Goal: Task Accomplishment & Management: Manage account settings

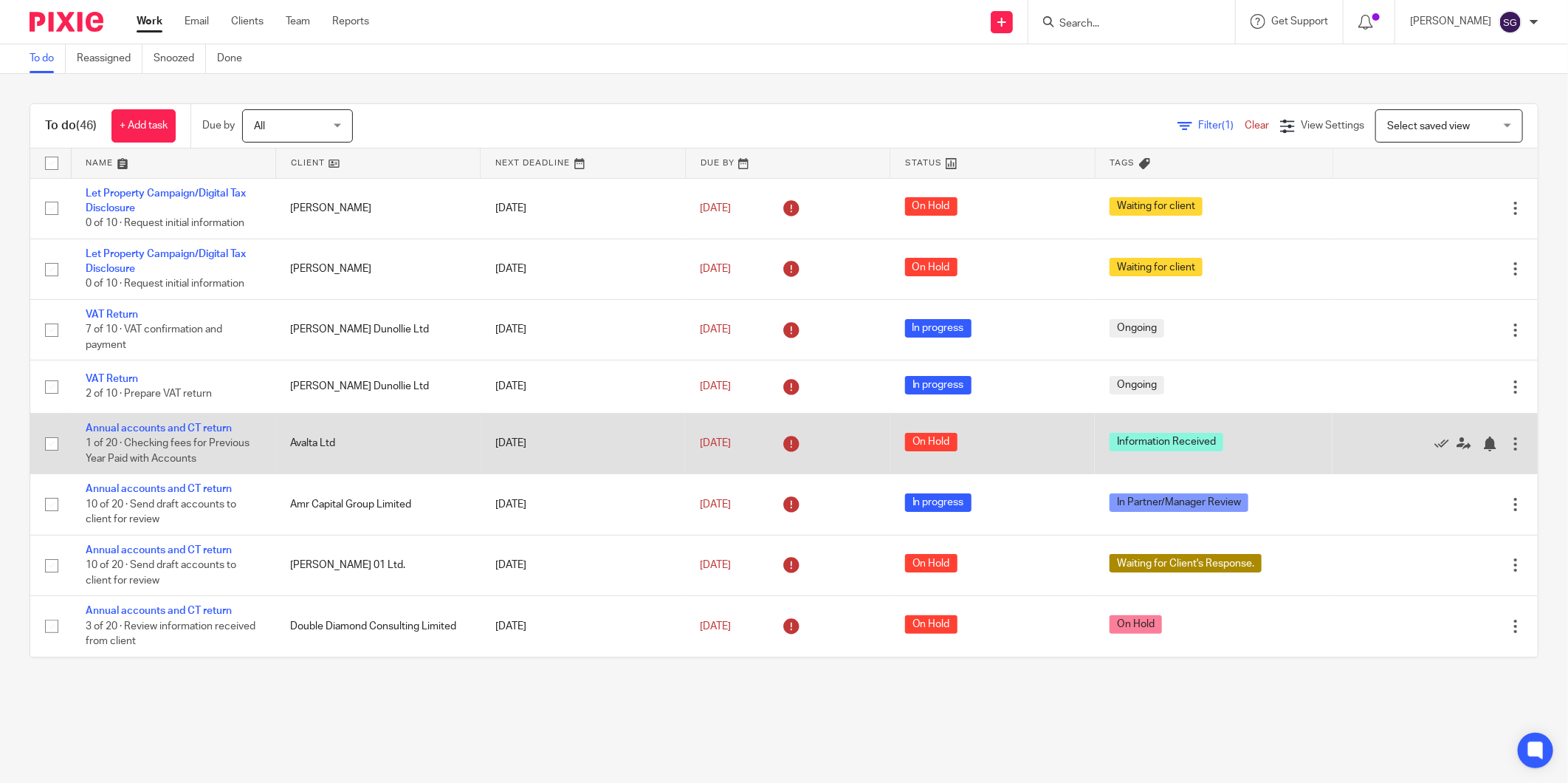
scroll to position [1138, 0]
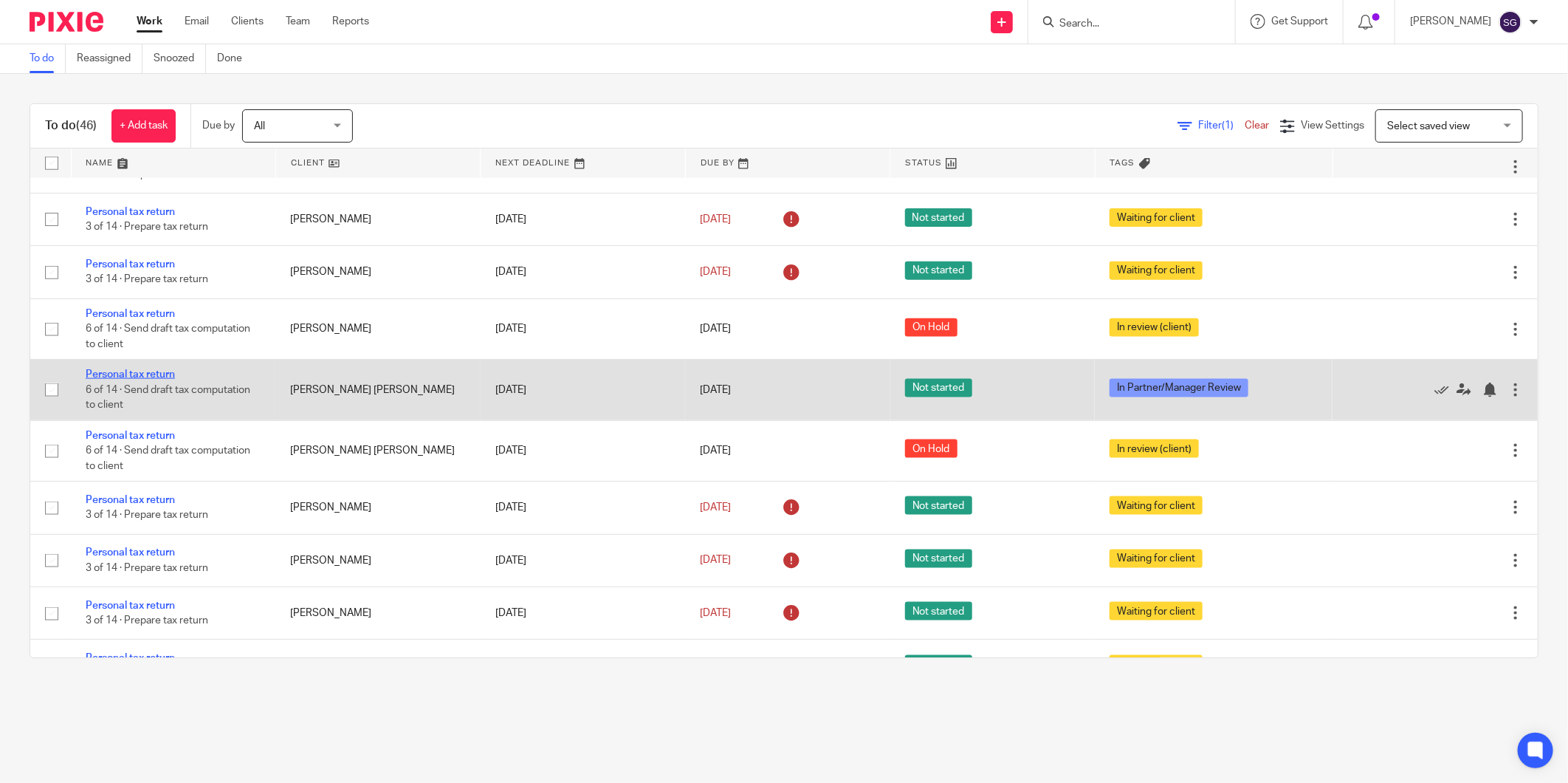
click at [157, 379] on link "Personal tax return" at bounding box center [129, 374] width 89 height 11
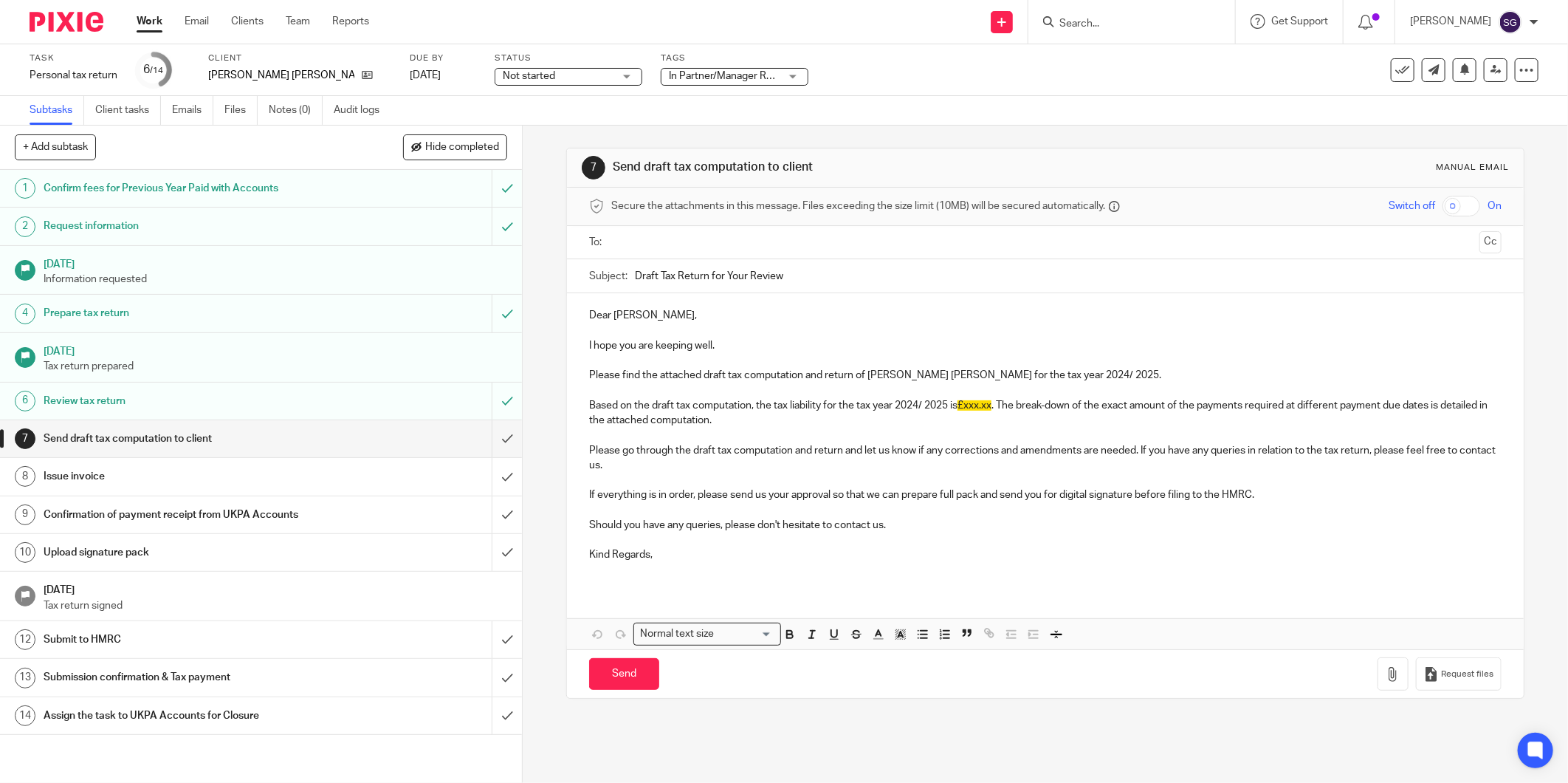
click at [283, 111] on link "Notes (0)" at bounding box center [295, 110] width 54 height 28
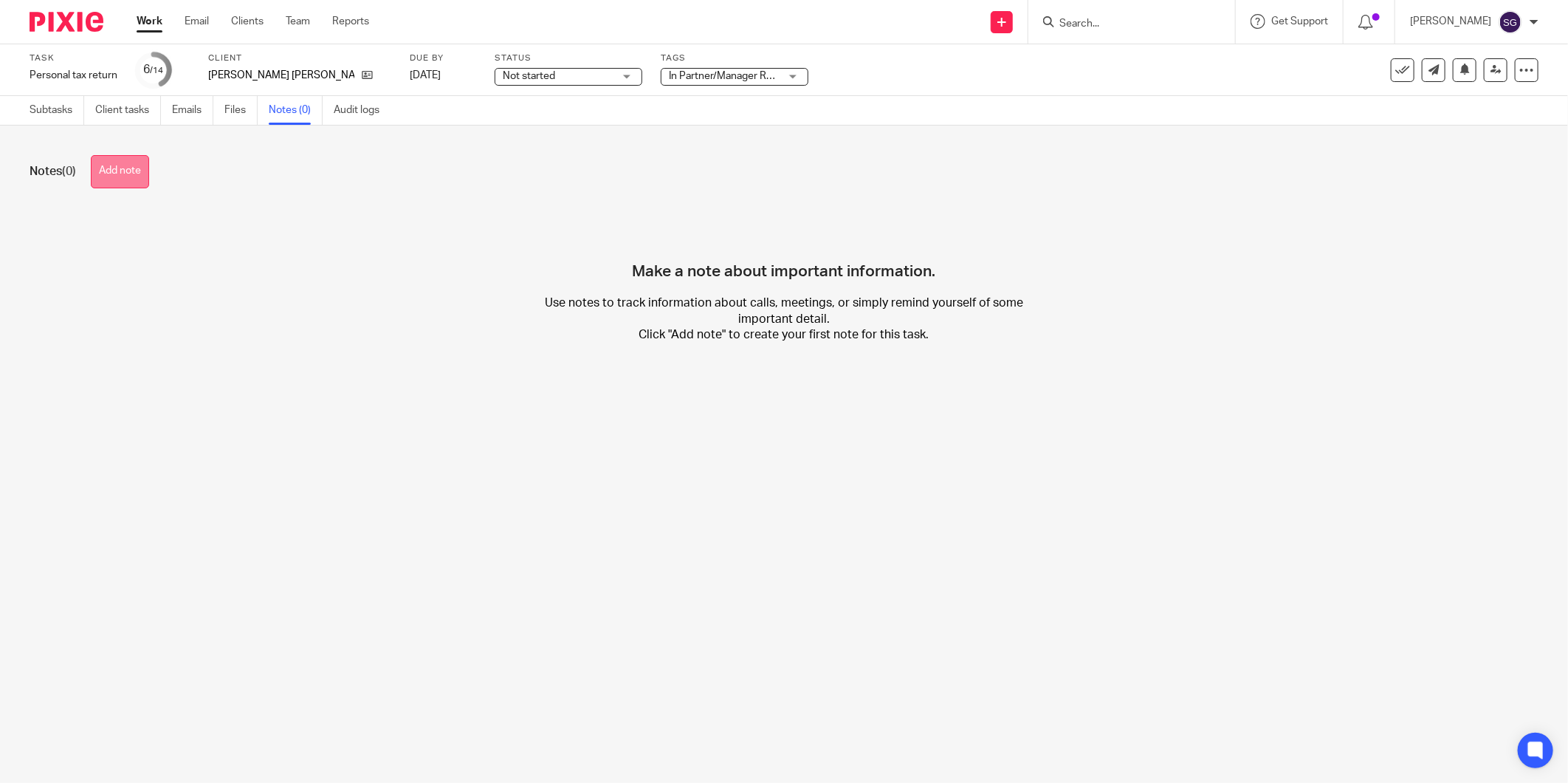
click at [127, 161] on button "Add note" at bounding box center [120, 171] width 59 height 33
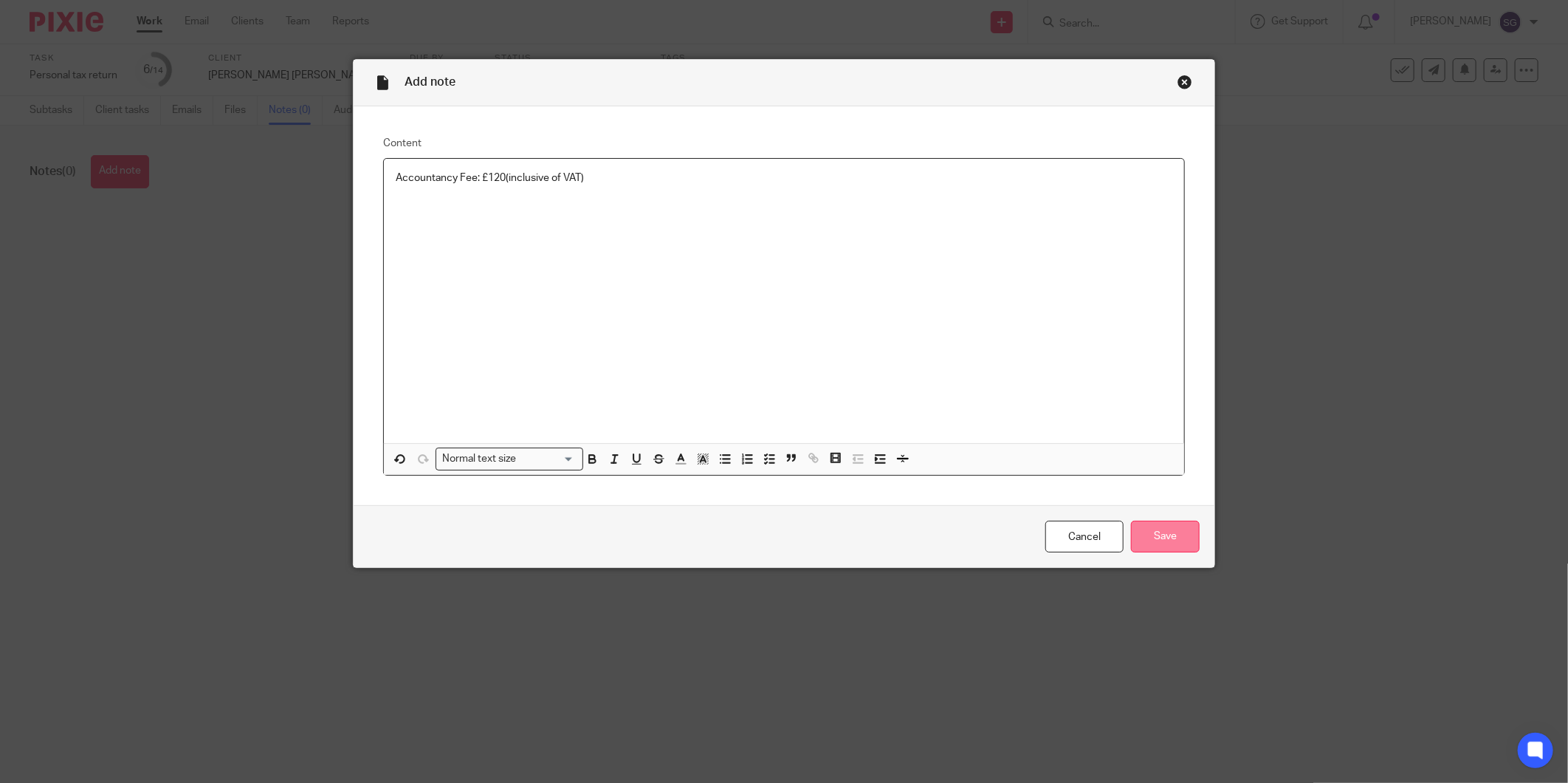
click at [1160, 535] on input "Save" at bounding box center [1165, 536] width 69 height 31
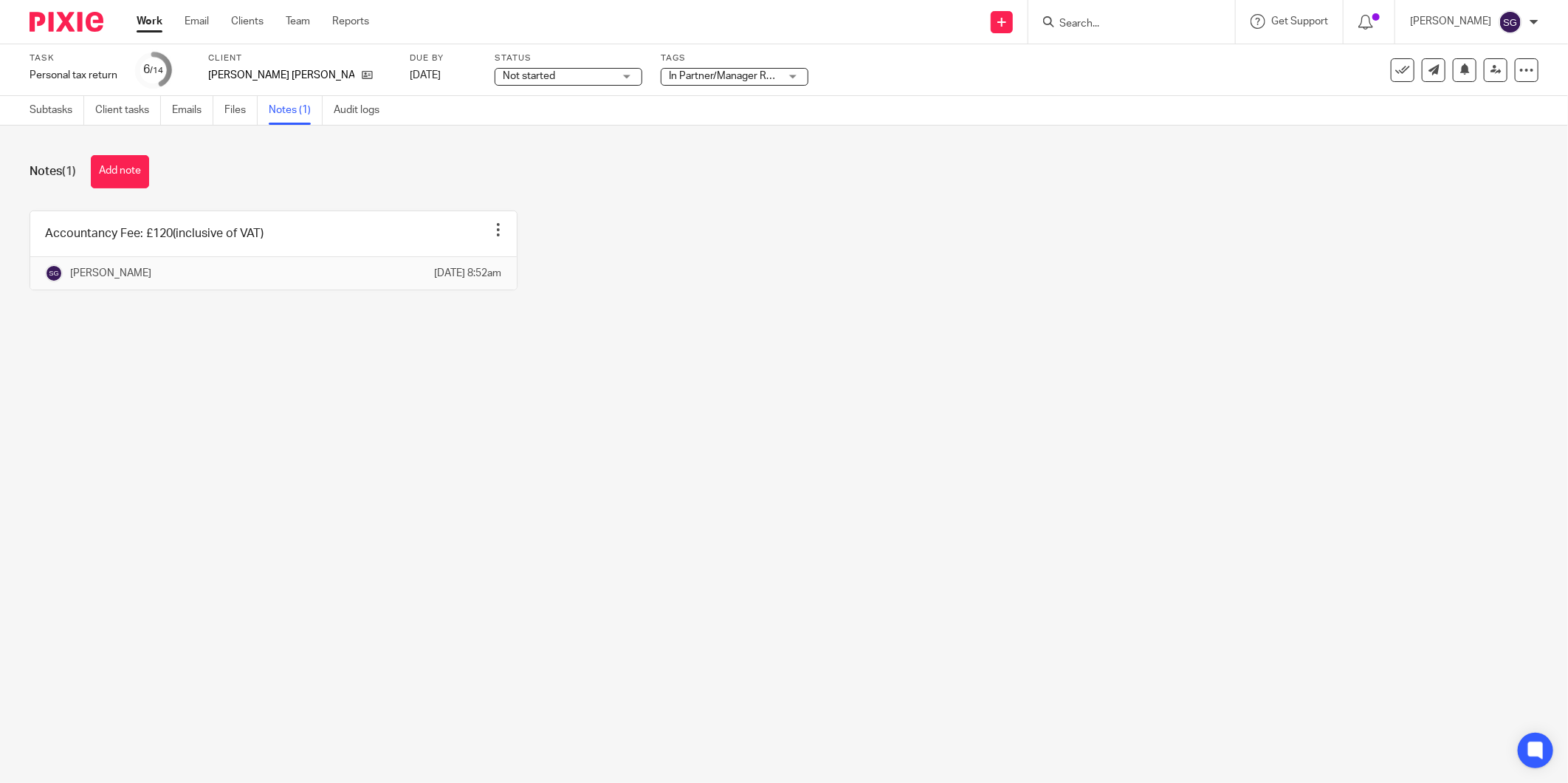
click at [79, 29] on img at bounding box center [66, 22] width 73 height 20
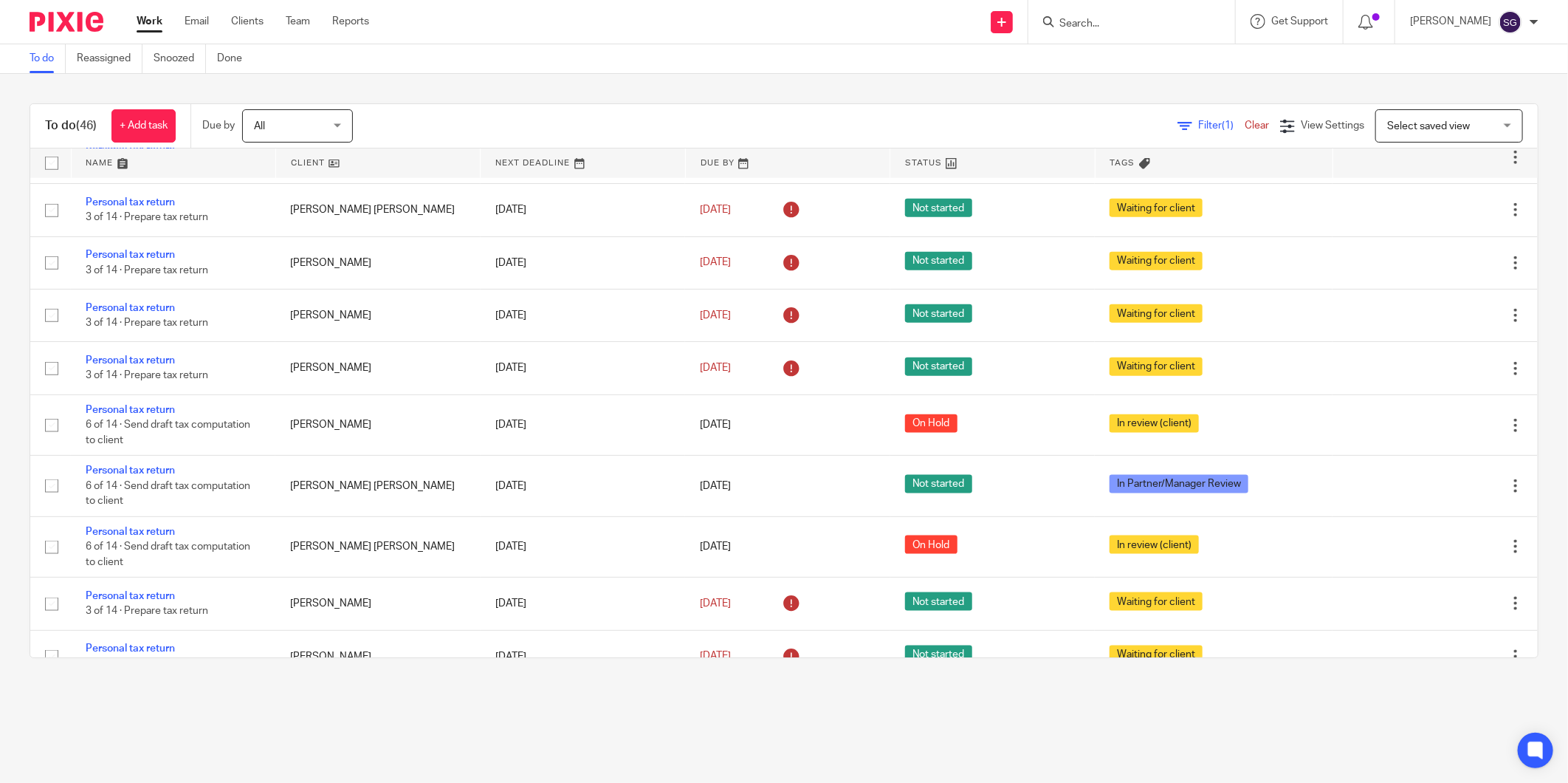
scroll to position [1066, 0]
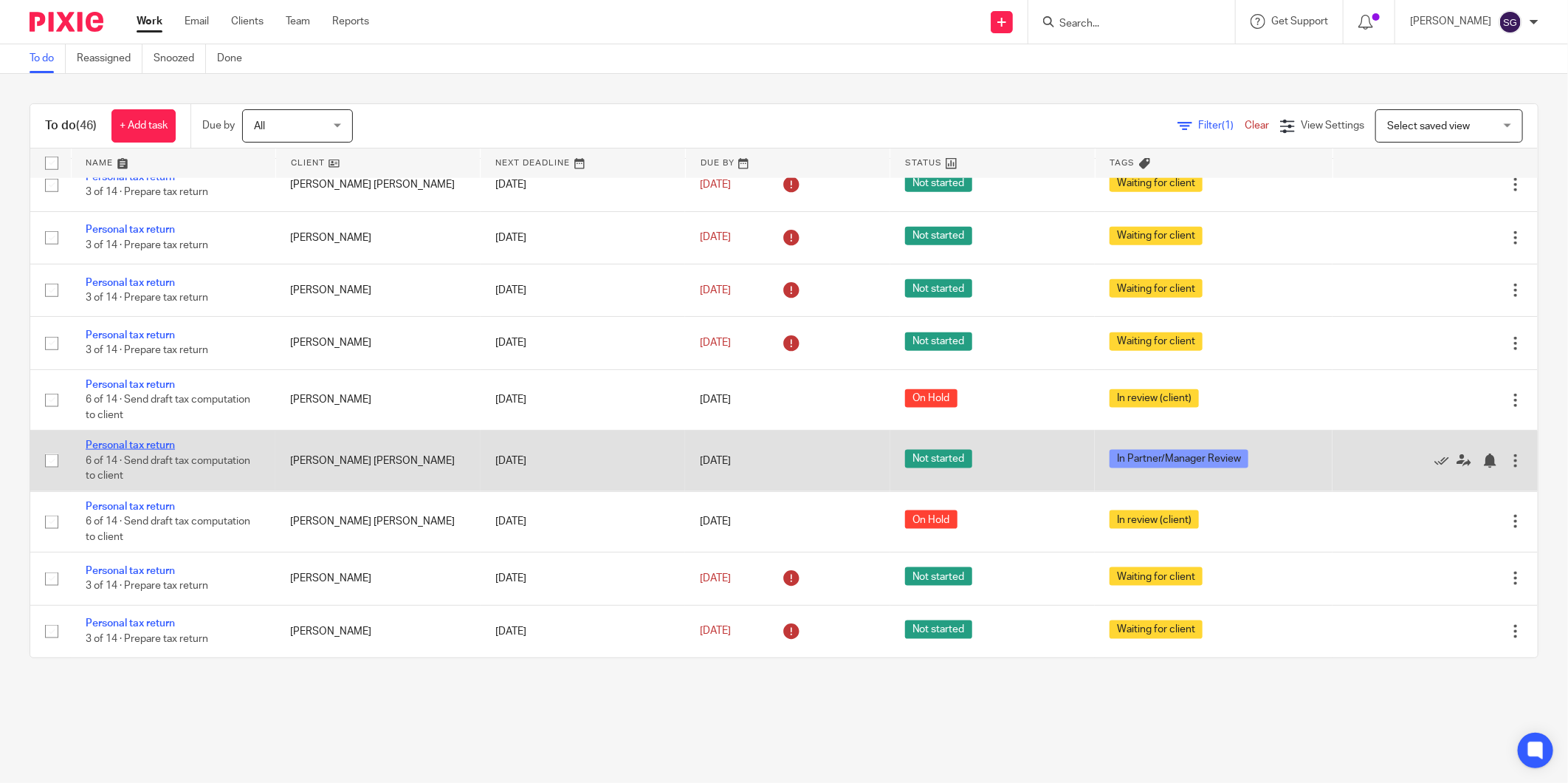
click at [144, 451] on link "Personal tax return" at bounding box center [129, 445] width 89 height 11
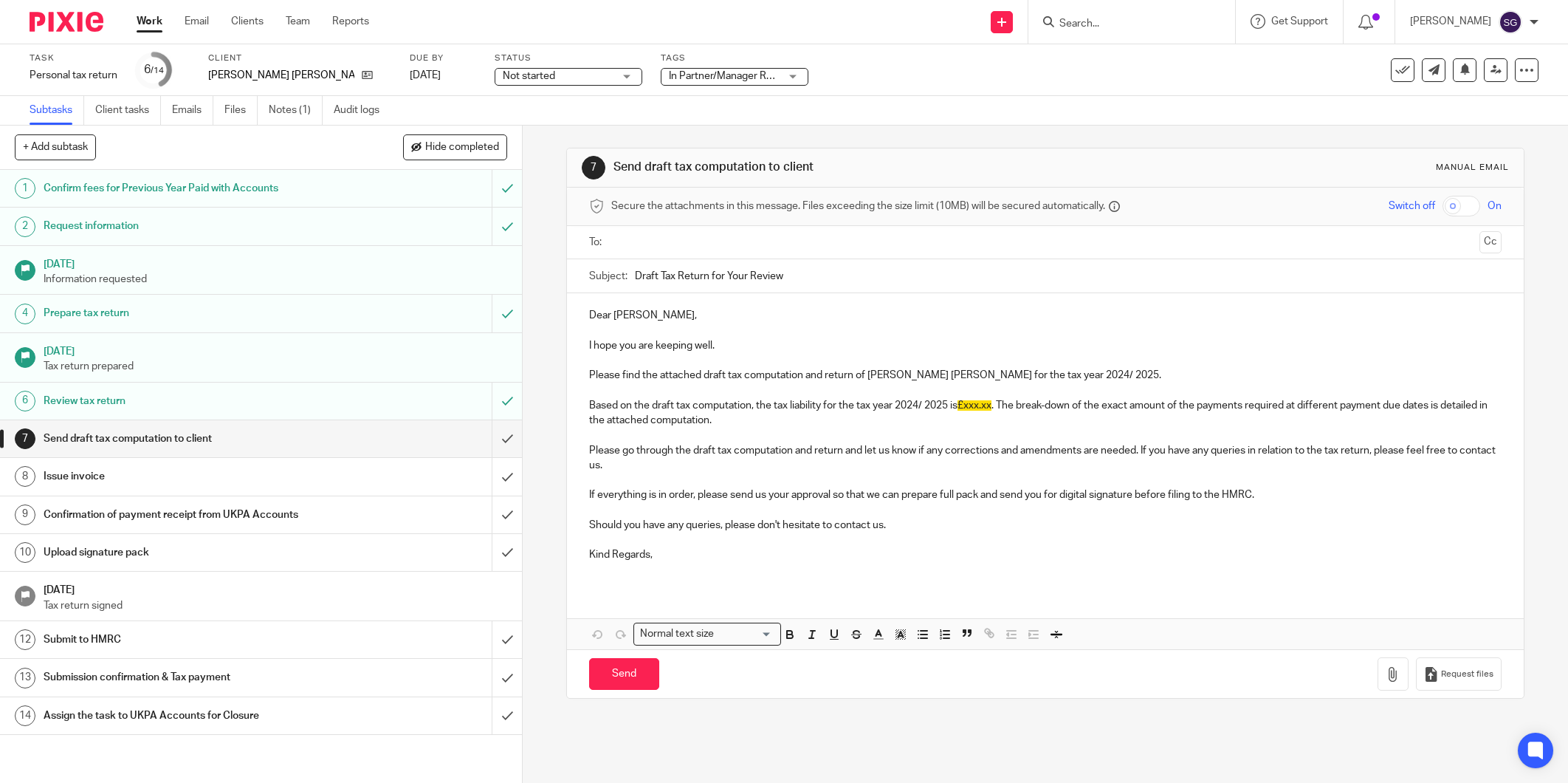
click at [522, 76] on span "Not started" at bounding box center [557, 76] width 111 height 16
click at [529, 122] on li "In progress" at bounding box center [532, 130] width 146 height 30
click at [689, 71] on span "In Partner/Manager Review" at bounding box center [724, 76] width 111 height 16
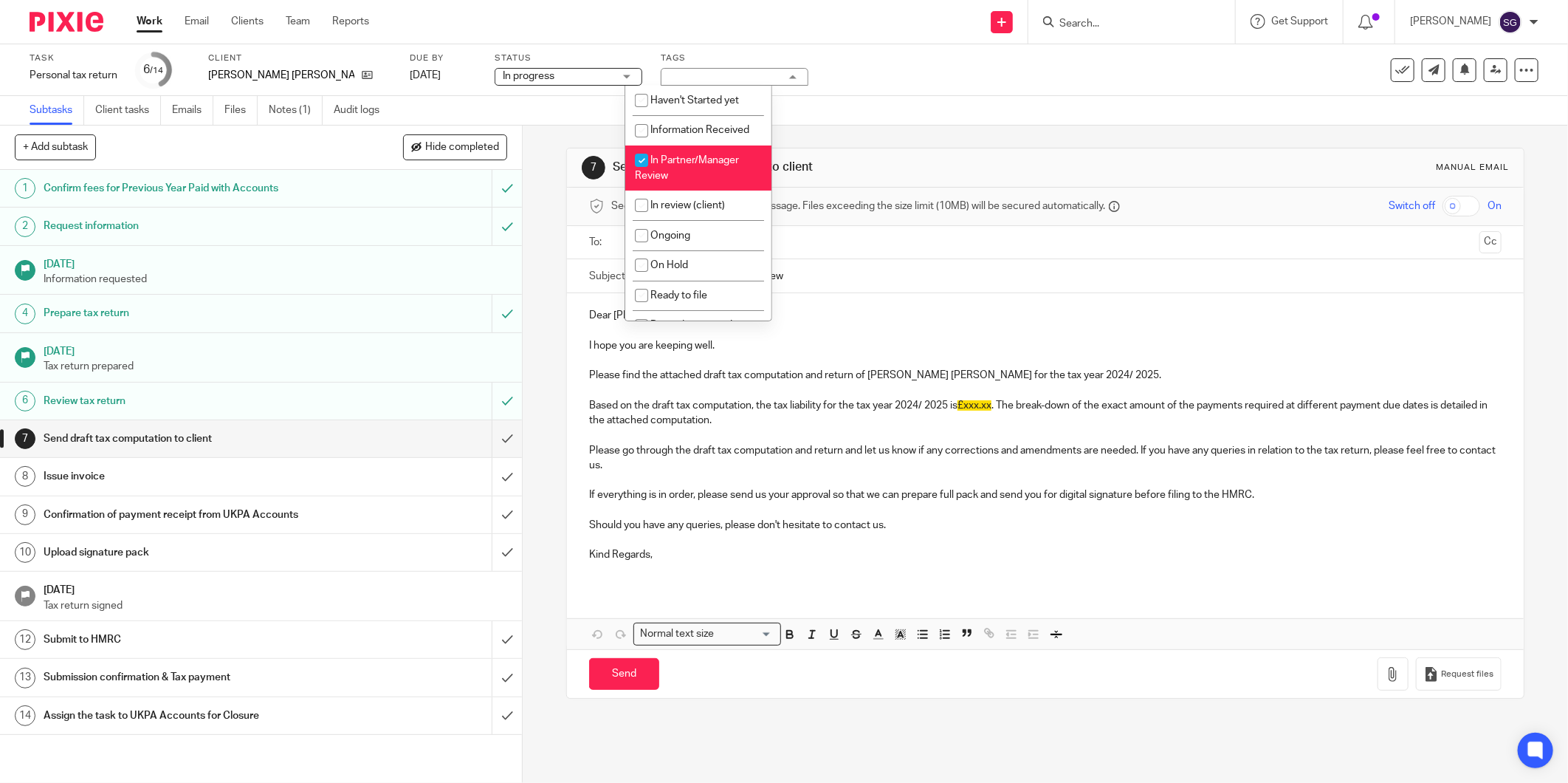
click at [692, 153] on li "In Partner/Manager Review" at bounding box center [697, 168] width 146 height 45
checkbox input "false"
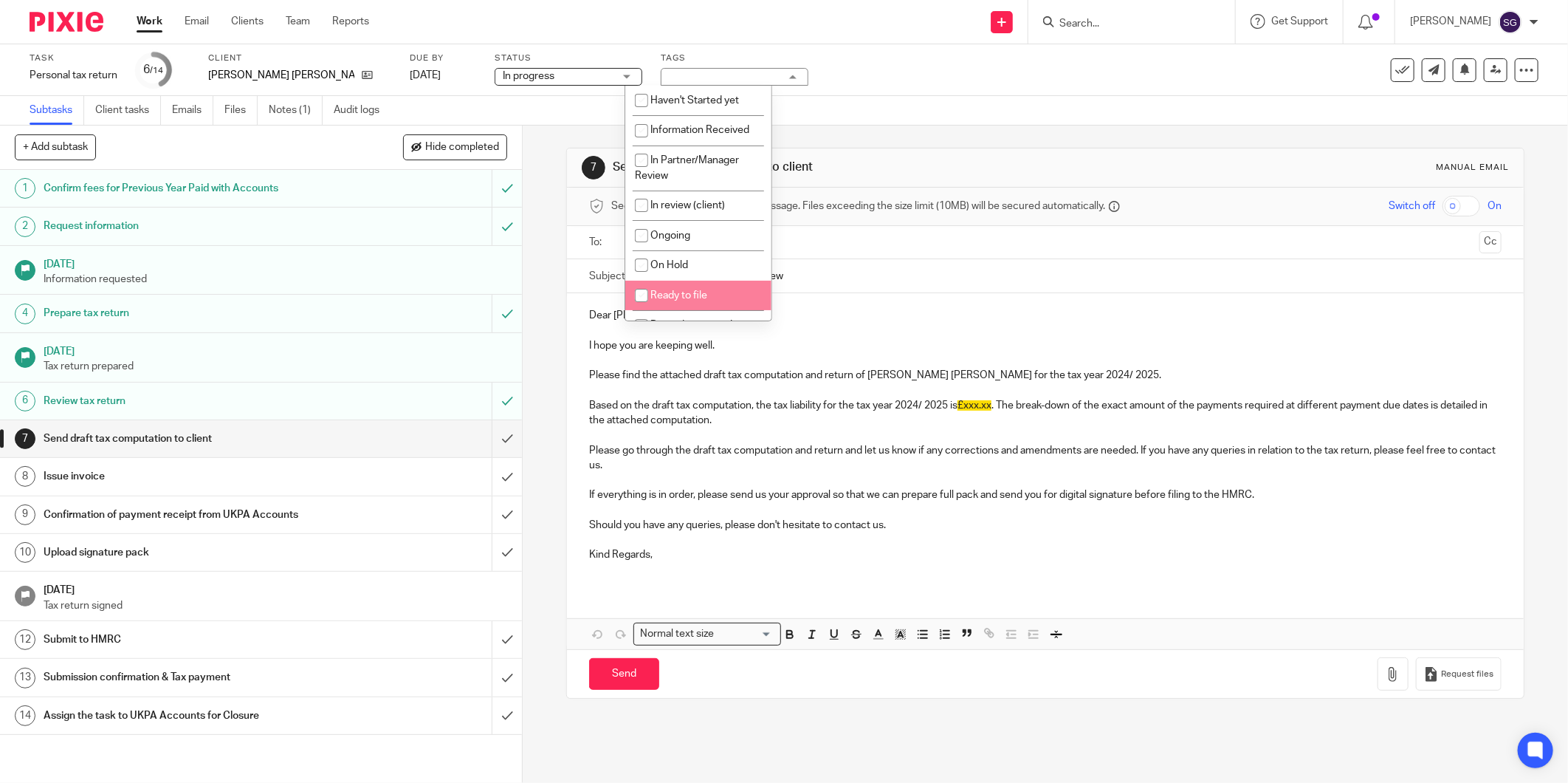
click at [677, 293] on span "Ready to file" at bounding box center [679, 295] width 57 height 11
checkbox input "true"
click at [823, 61] on div "Task Personal tax return Save Personal tax return 6 /14 Client Jay Baron Weston…" at bounding box center [658, 71] width 1258 height 35
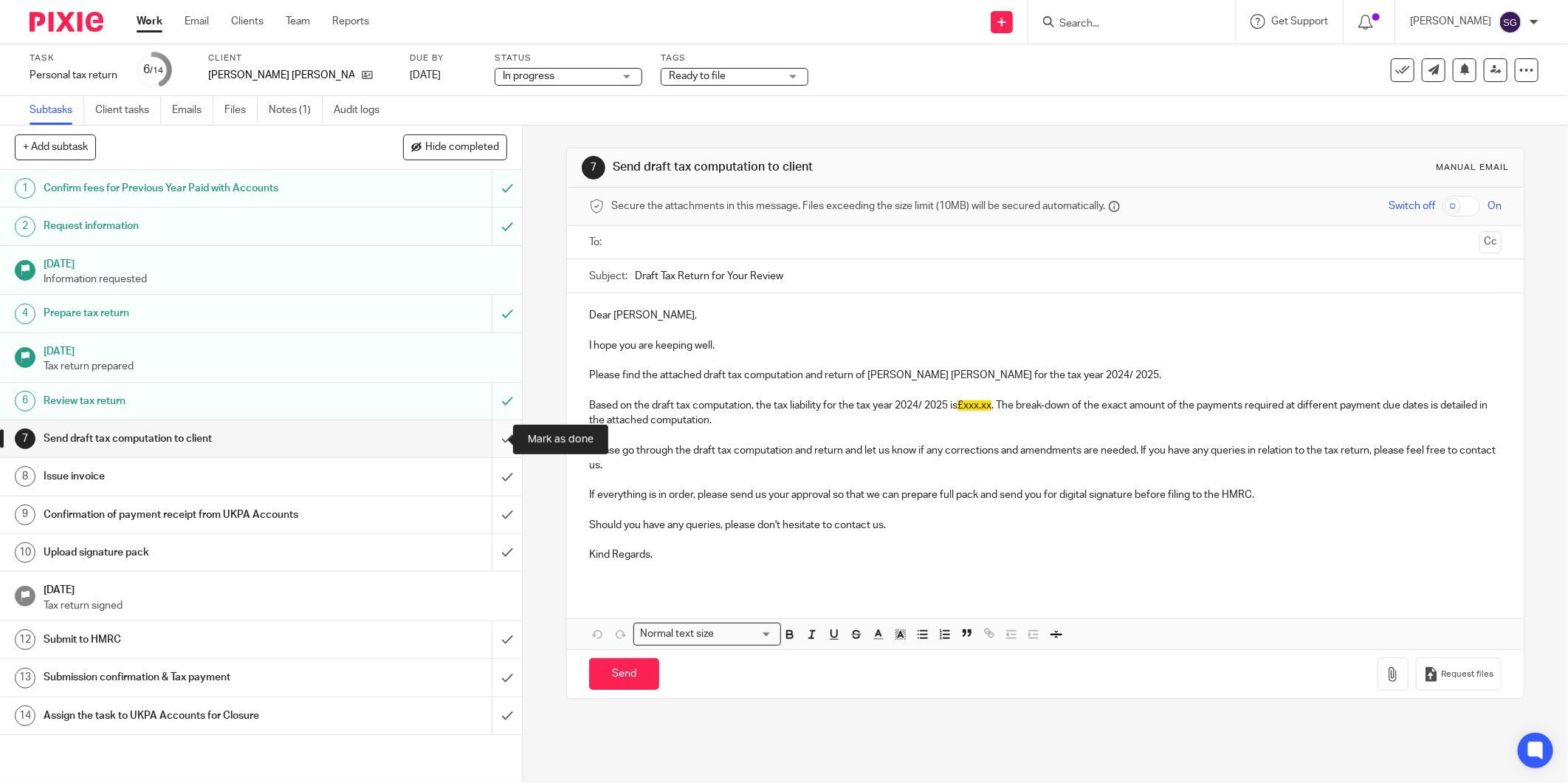
click at [499, 436] on input "submit" at bounding box center [261, 439] width 522 height 37
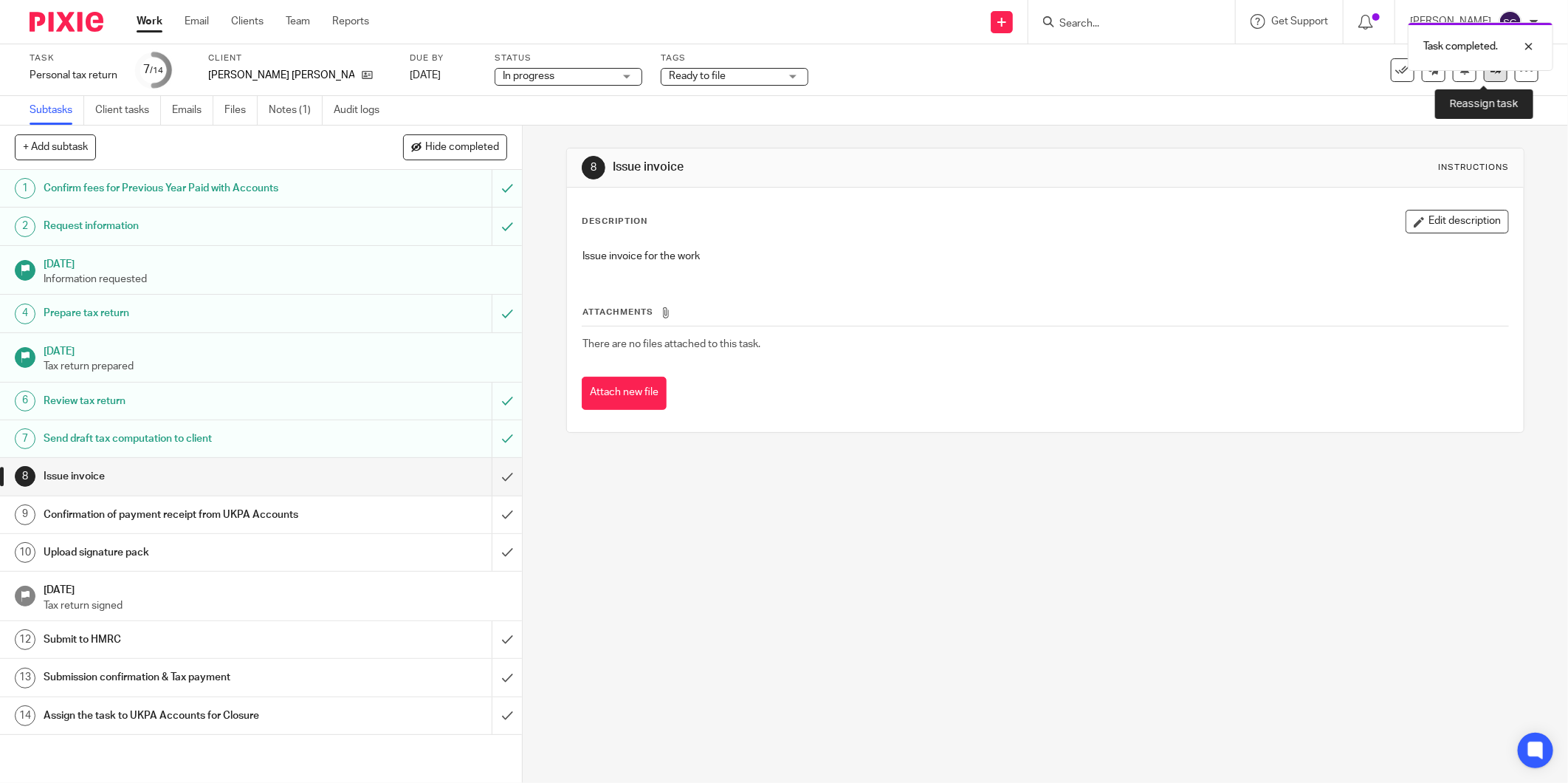
click at [1484, 79] on link at bounding box center [1496, 71] width 24 height 24
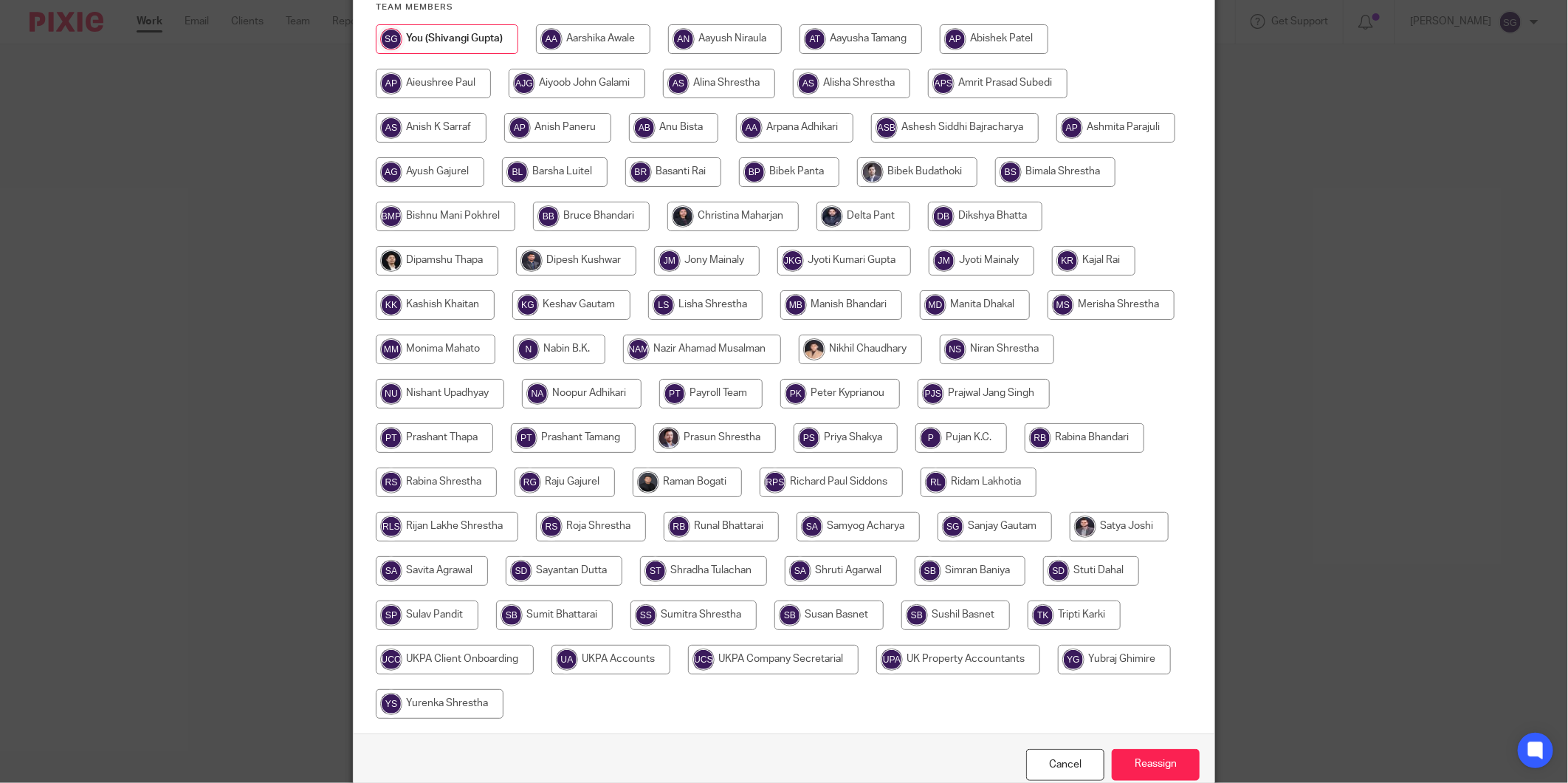
scroll to position [271, 0]
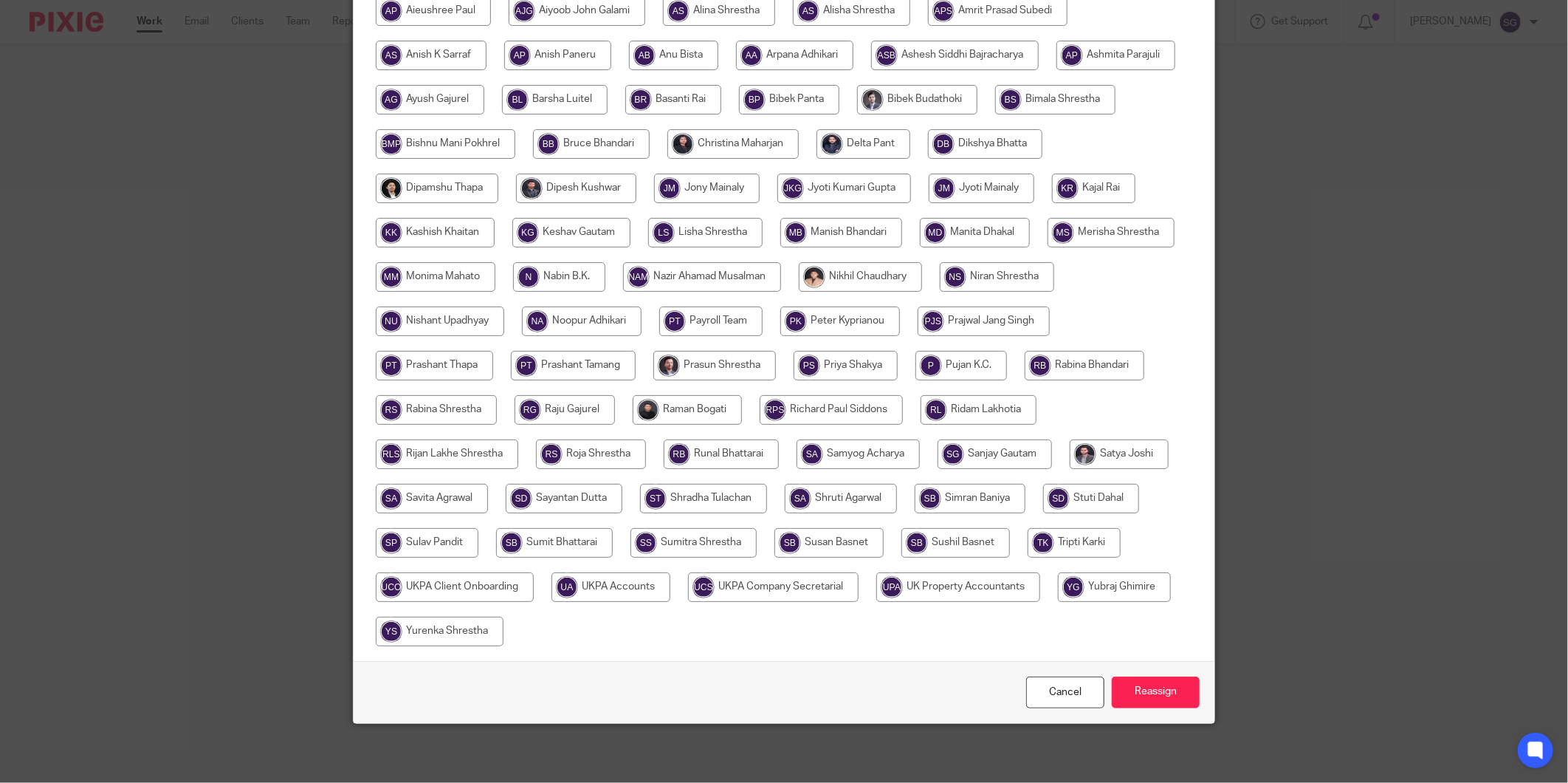
click at [670, 596] on input "radio" at bounding box center [610, 587] width 119 height 29
radio input "true"
click at [1171, 704] on input "Reassign" at bounding box center [1156, 692] width 88 height 31
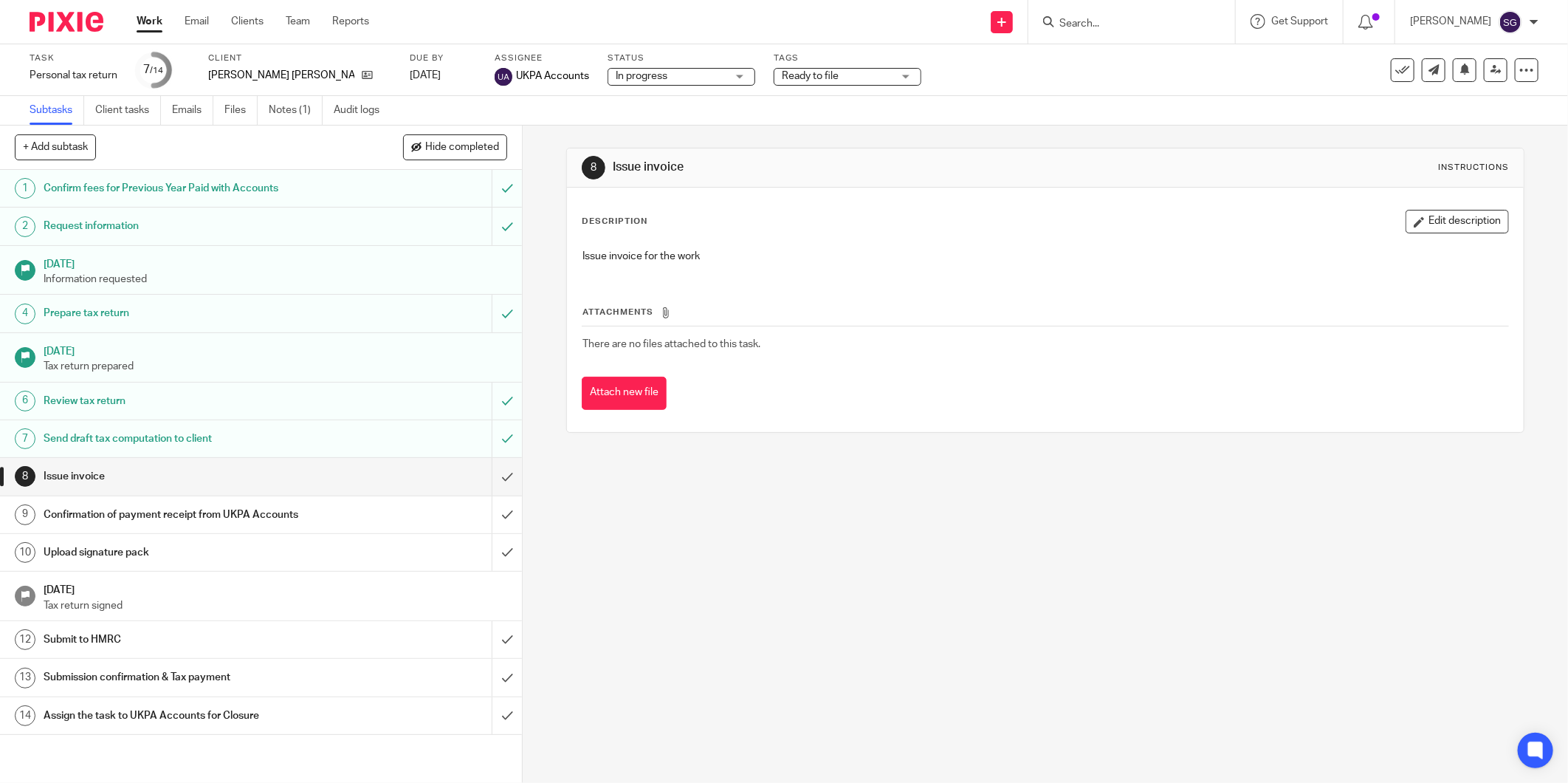
click at [82, 30] on img at bounding box center [66, 22] width 73 height 20
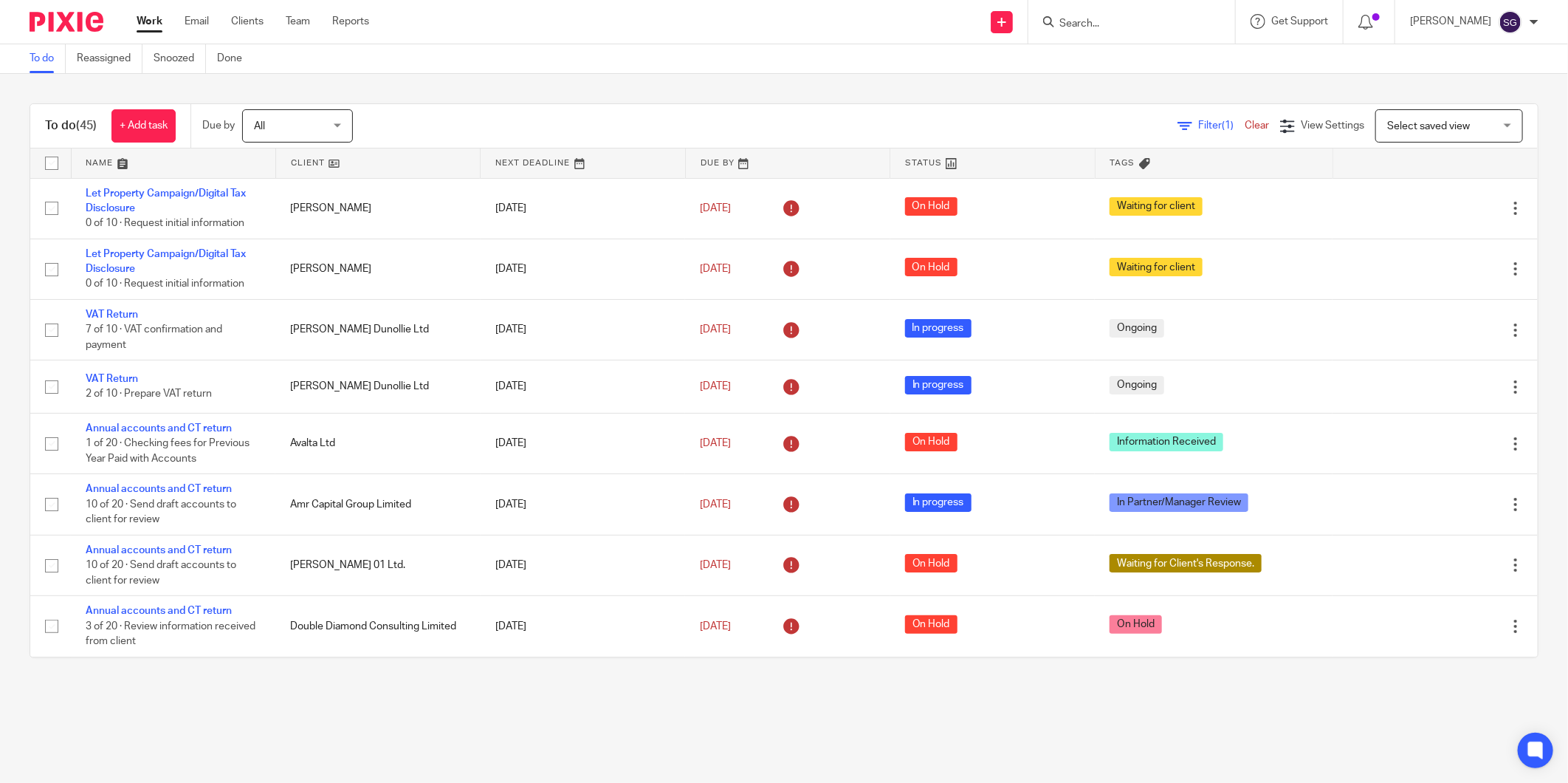
click at [409, 678] on div "To do (45) + Add task Due by All All Today Tomorrow This week Next week This mo…" at bounding box center [784, 380] width 1568 height 613
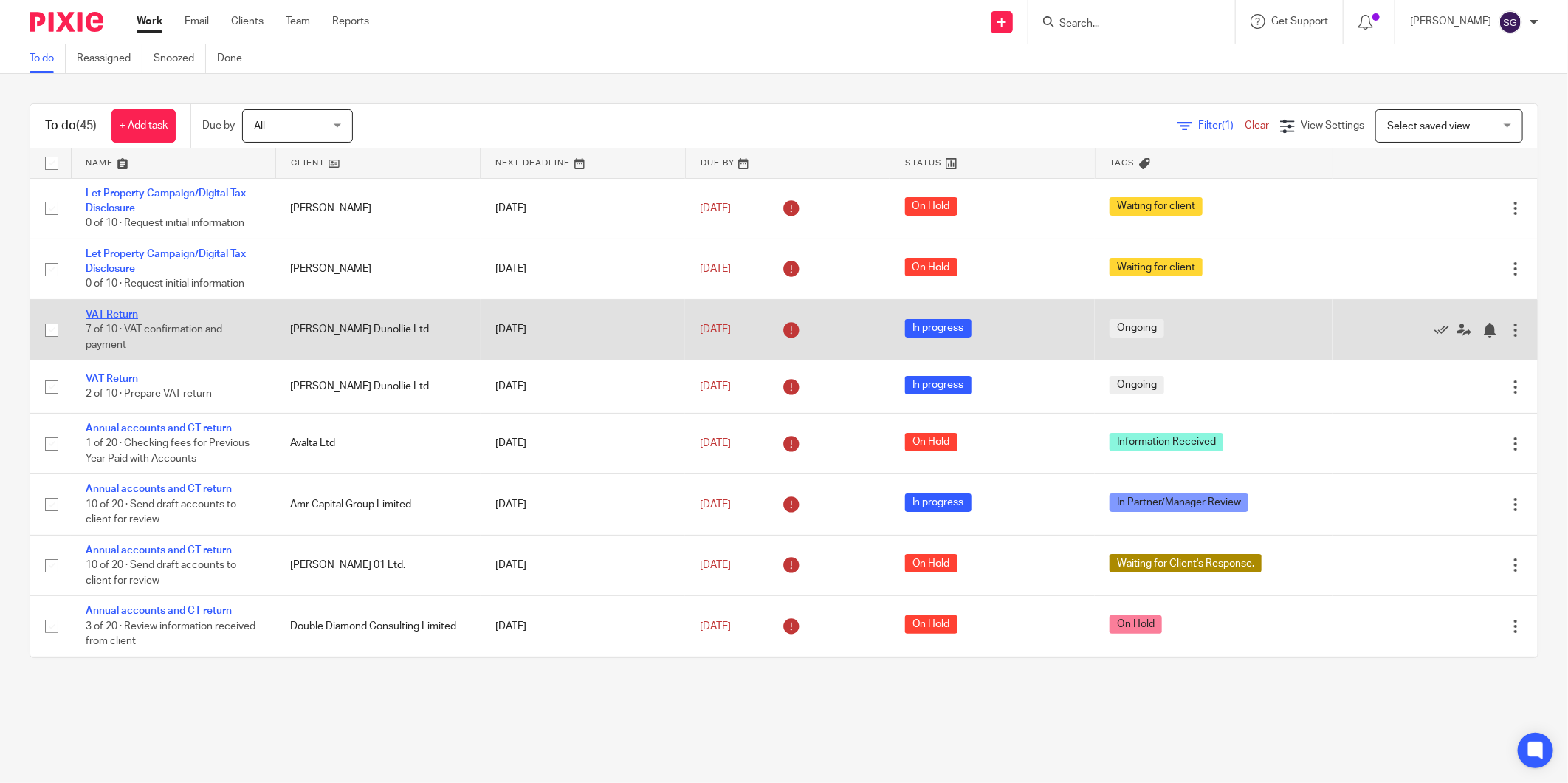
click at [123, 311] on link "VAT Return" at bounding box center [112, 315] width 53 height 11
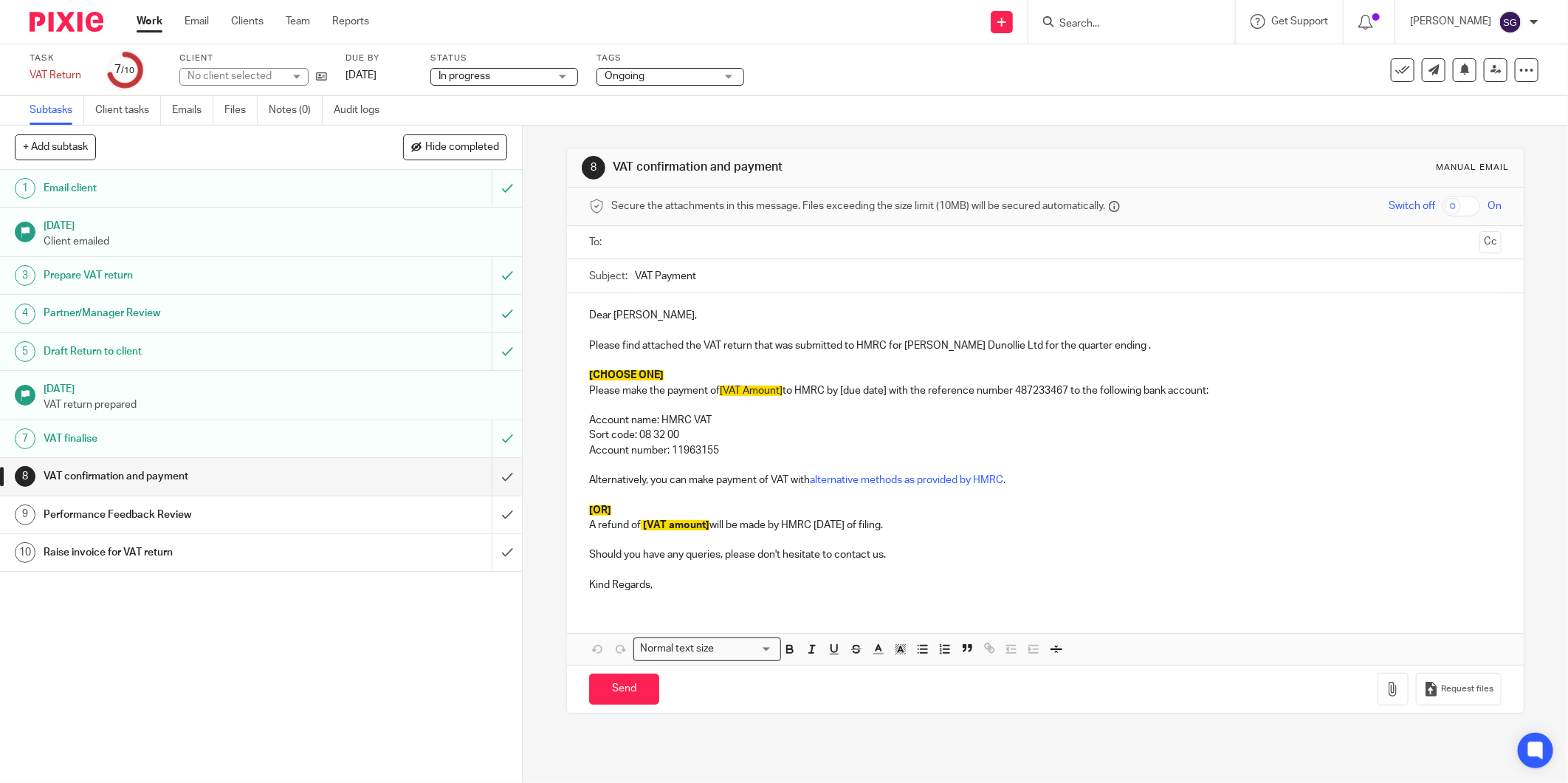
click at [529, 68] on div "In progress In progress" at bounding box center [503, 76] width 148 height 18
click at [641, 75] on span "Ongoing" at bounding box center [624, 75] width 40 height 11
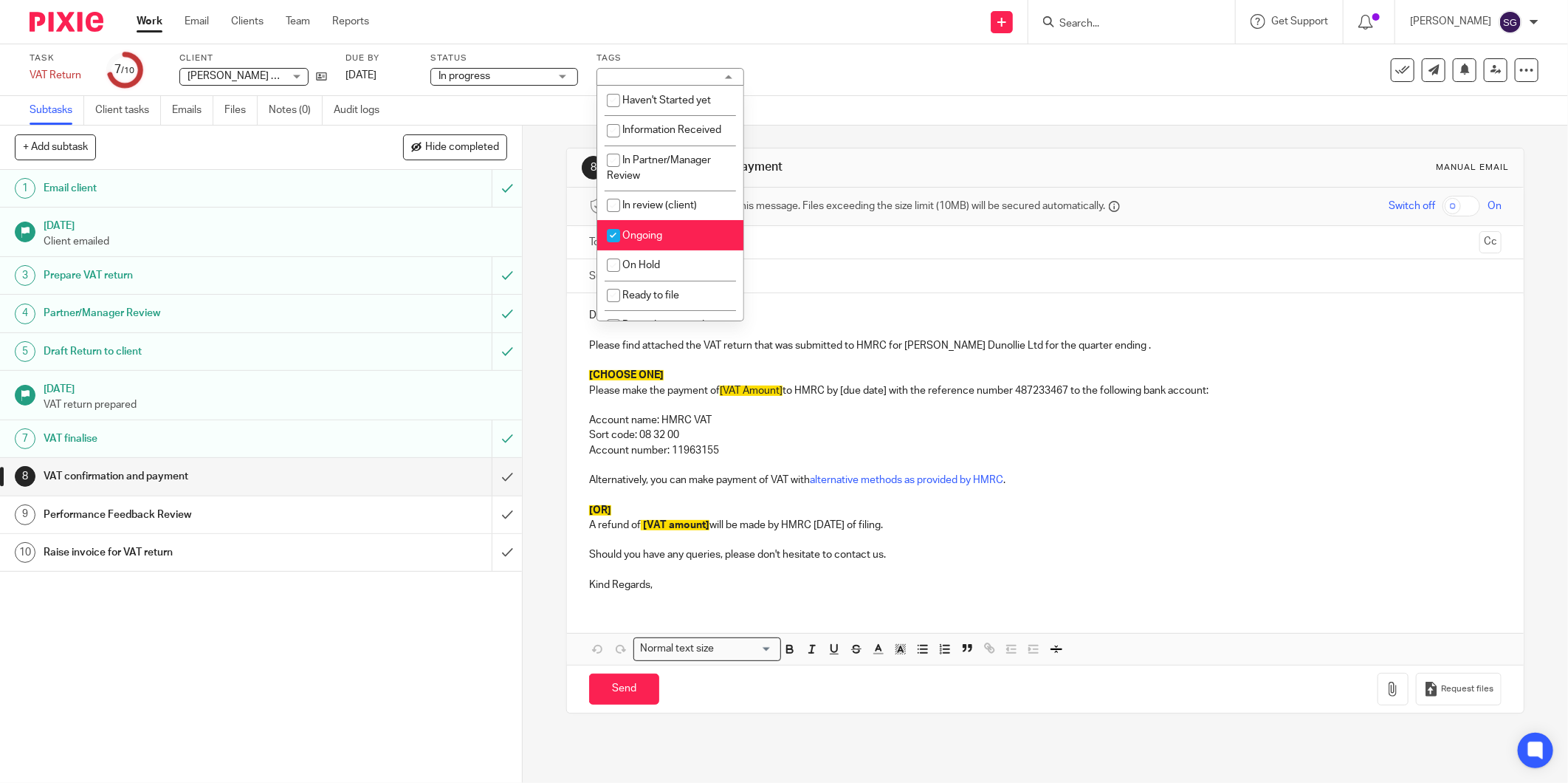
click at [635, 226] on li "Ongoing" at bounding box center [670, 235] width 146 height 30
checkbox input "false"
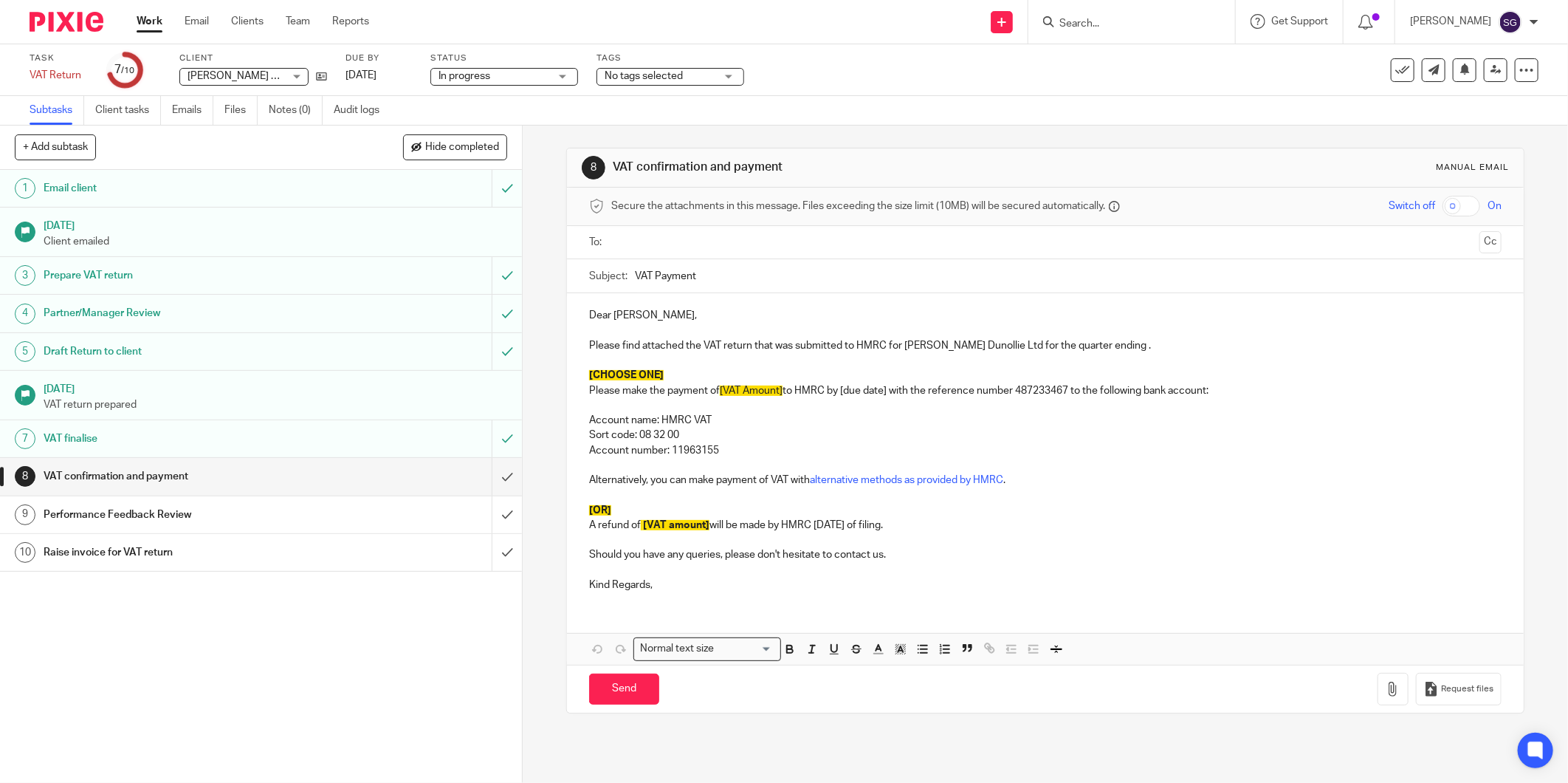
click at [807, 145] on div "8 VAT confirmation and payment Manual email Secure the attachments in this mess…" at bounding box center [1045, 430] width 958 height 611
click at [1484, 74] on link at bounding box center [1496, 71] width 24 height 24
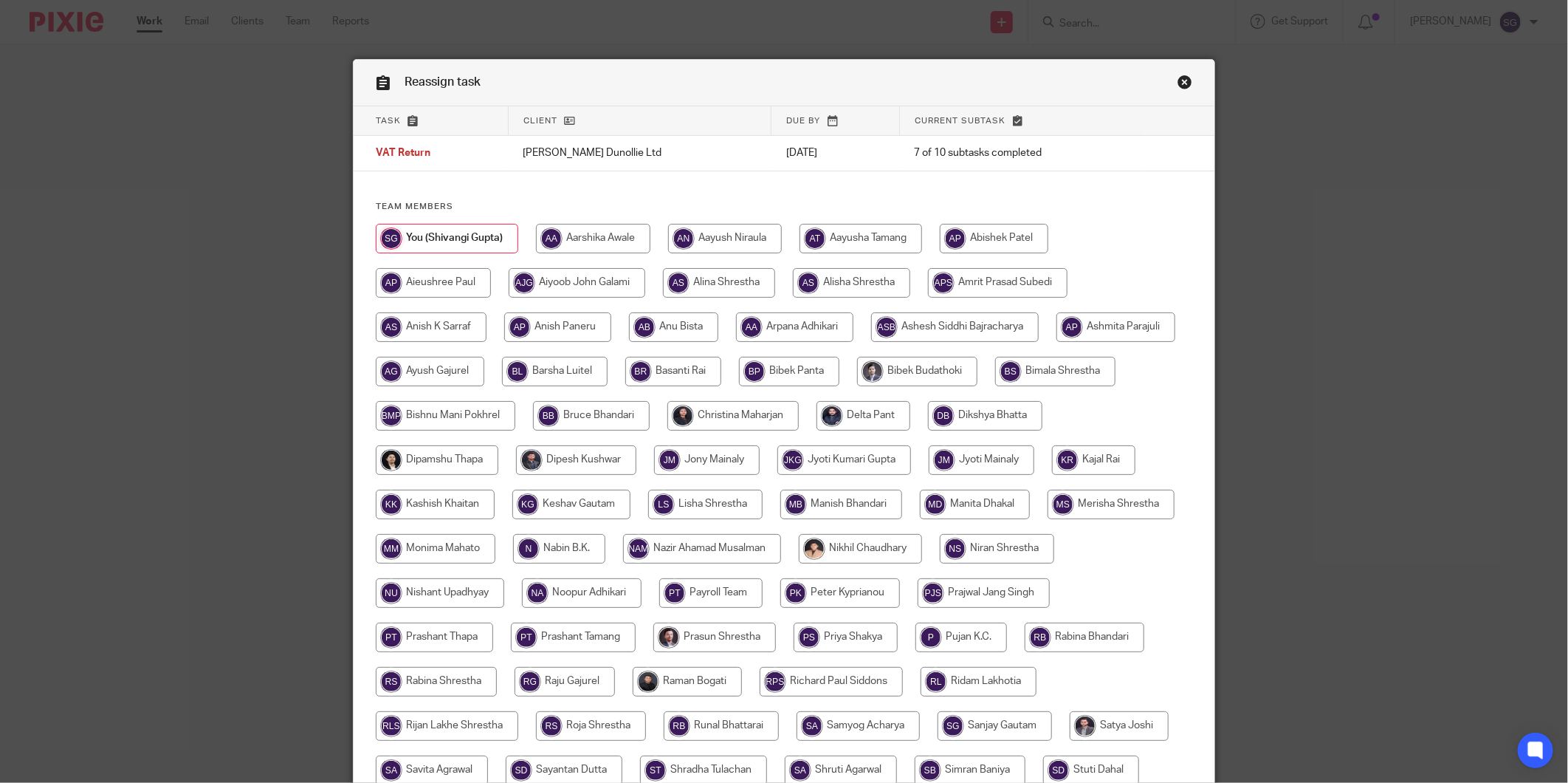
scroll to position [271, 0]
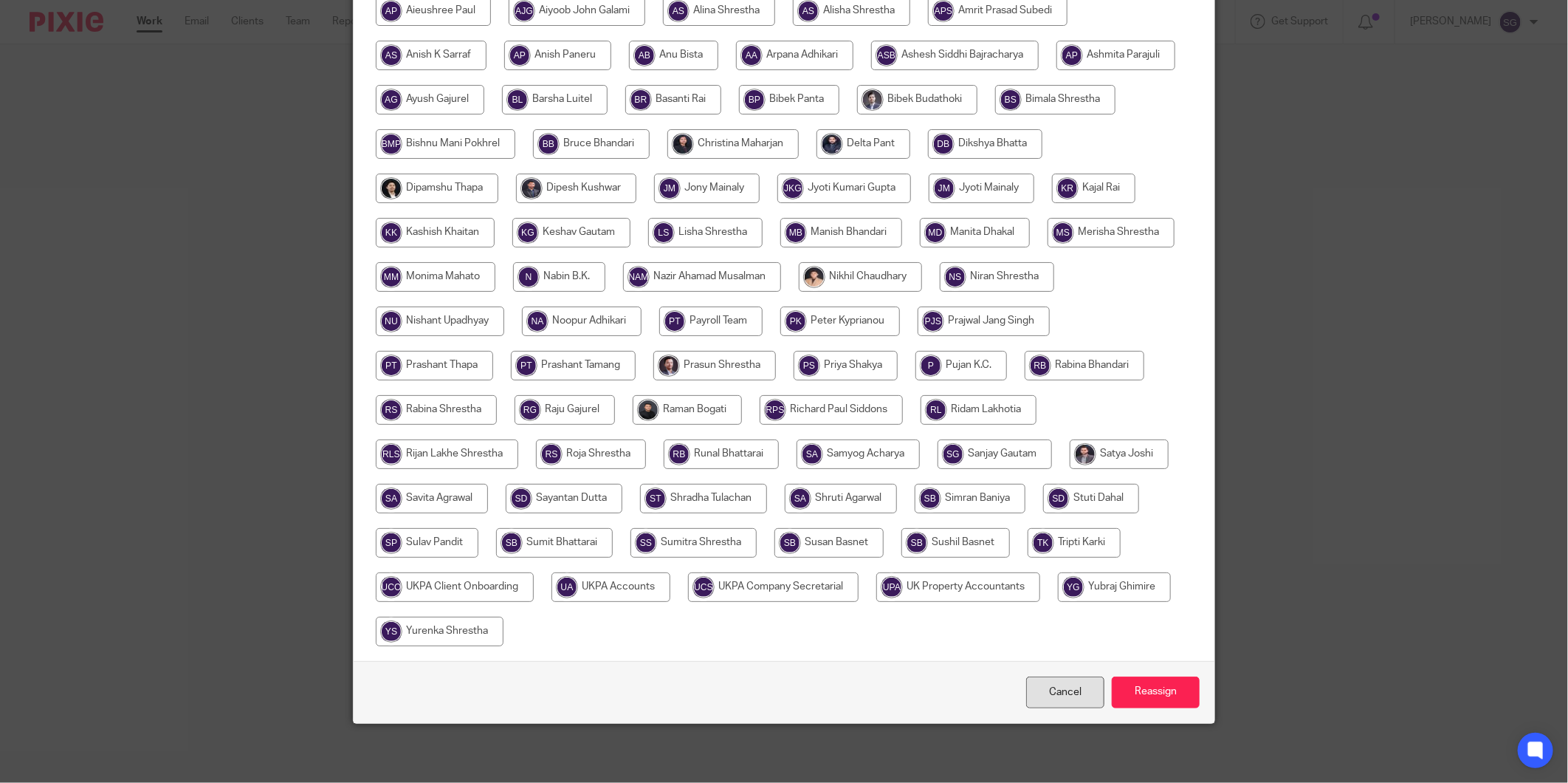
click at [1078, 701] on link "Cancel" at bounding box center [1066, 692] width 78 height 31
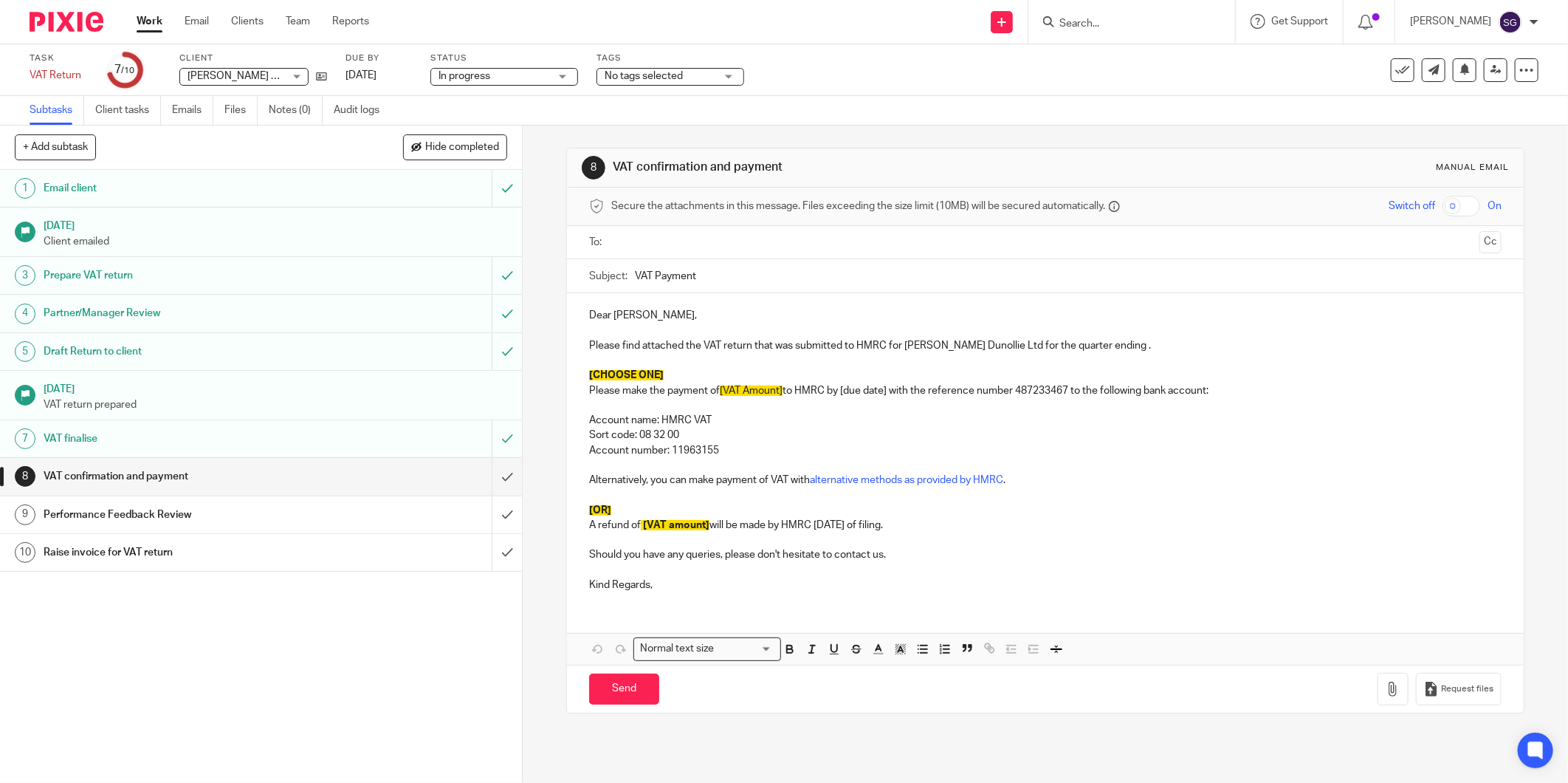
click at [355, 483] on div "VAT confirmation and payment" at bounding box center [260, 476] width 433 height 23
click at [497, 477] on input "submit" at bounding box center [261, 476] width 522 height 37
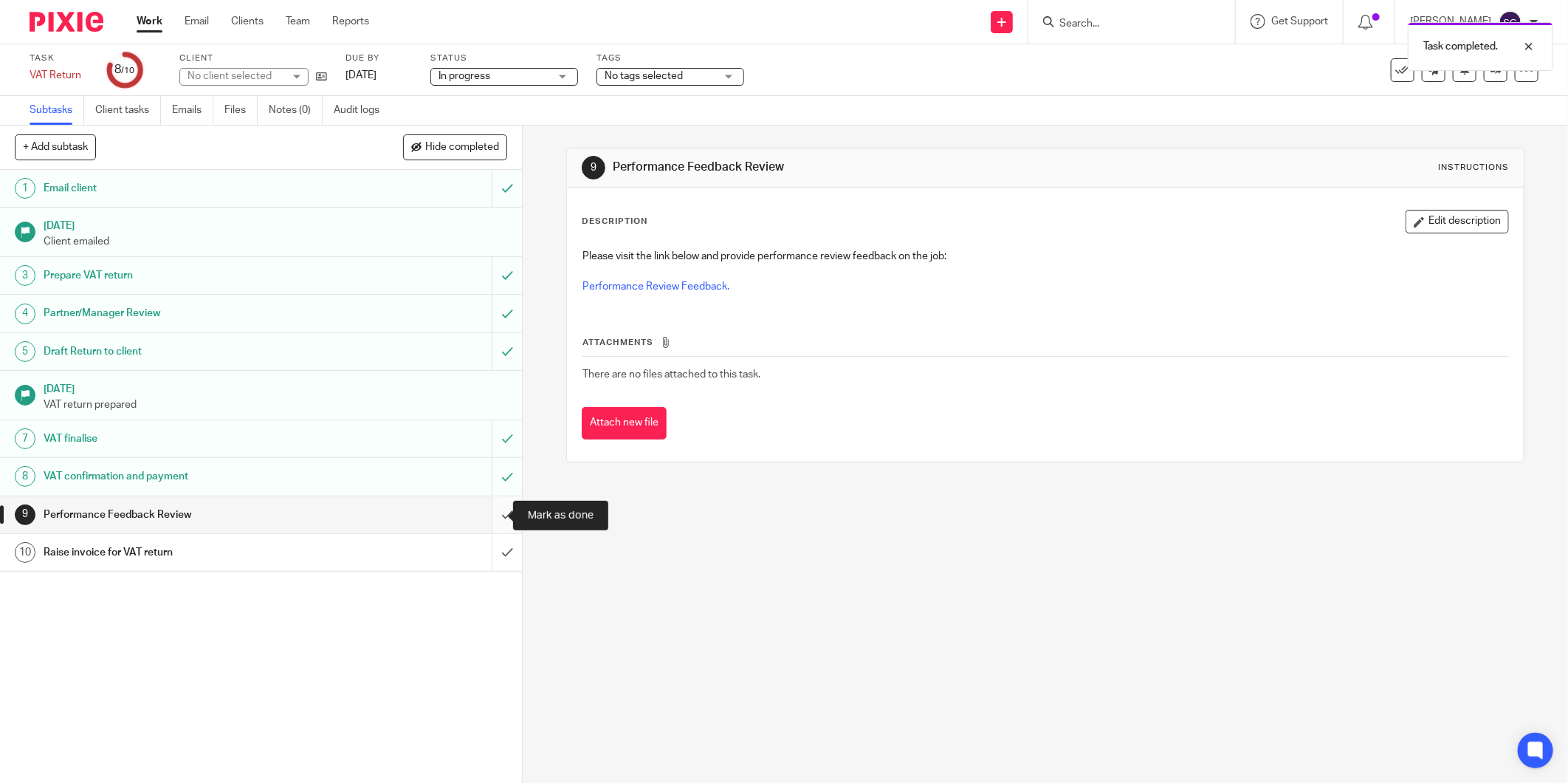
click at [485, 517] on input "submit" at bounding box center [261, 515] width 522 height 37
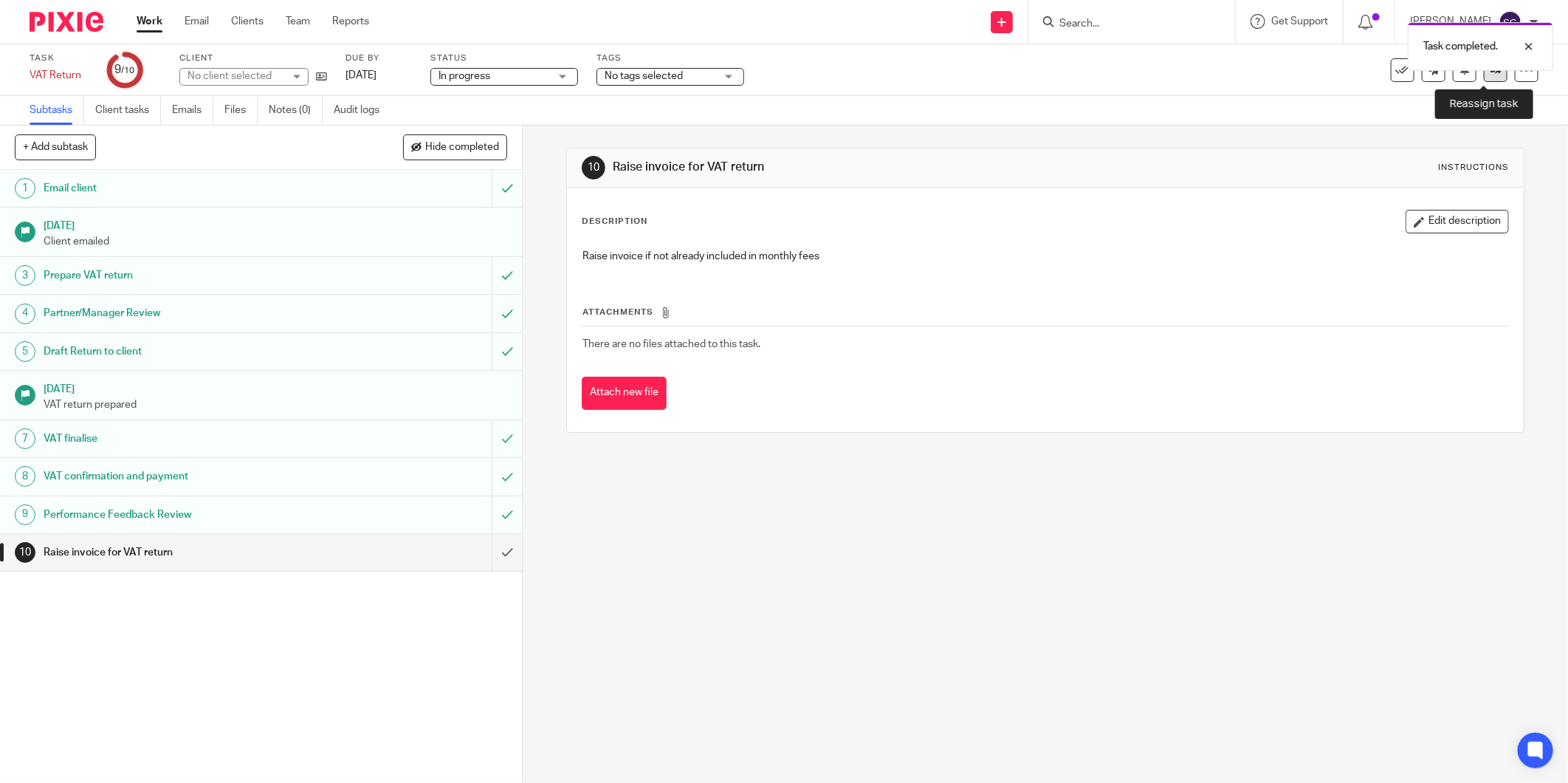
click at [1491, 72] on icon at bounding box center [1496, 70] width 11 height 11
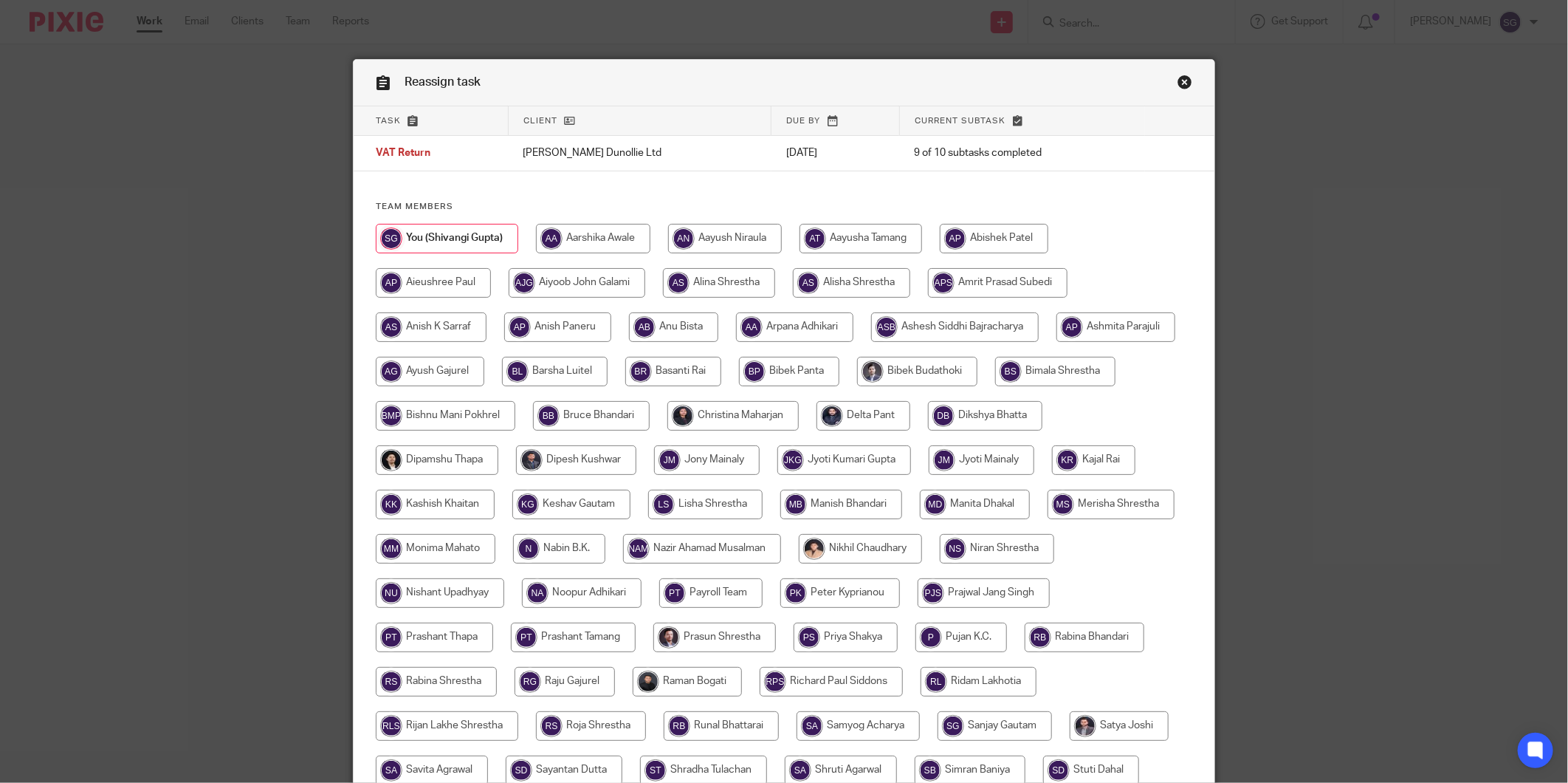
scroll to position [271, 0]
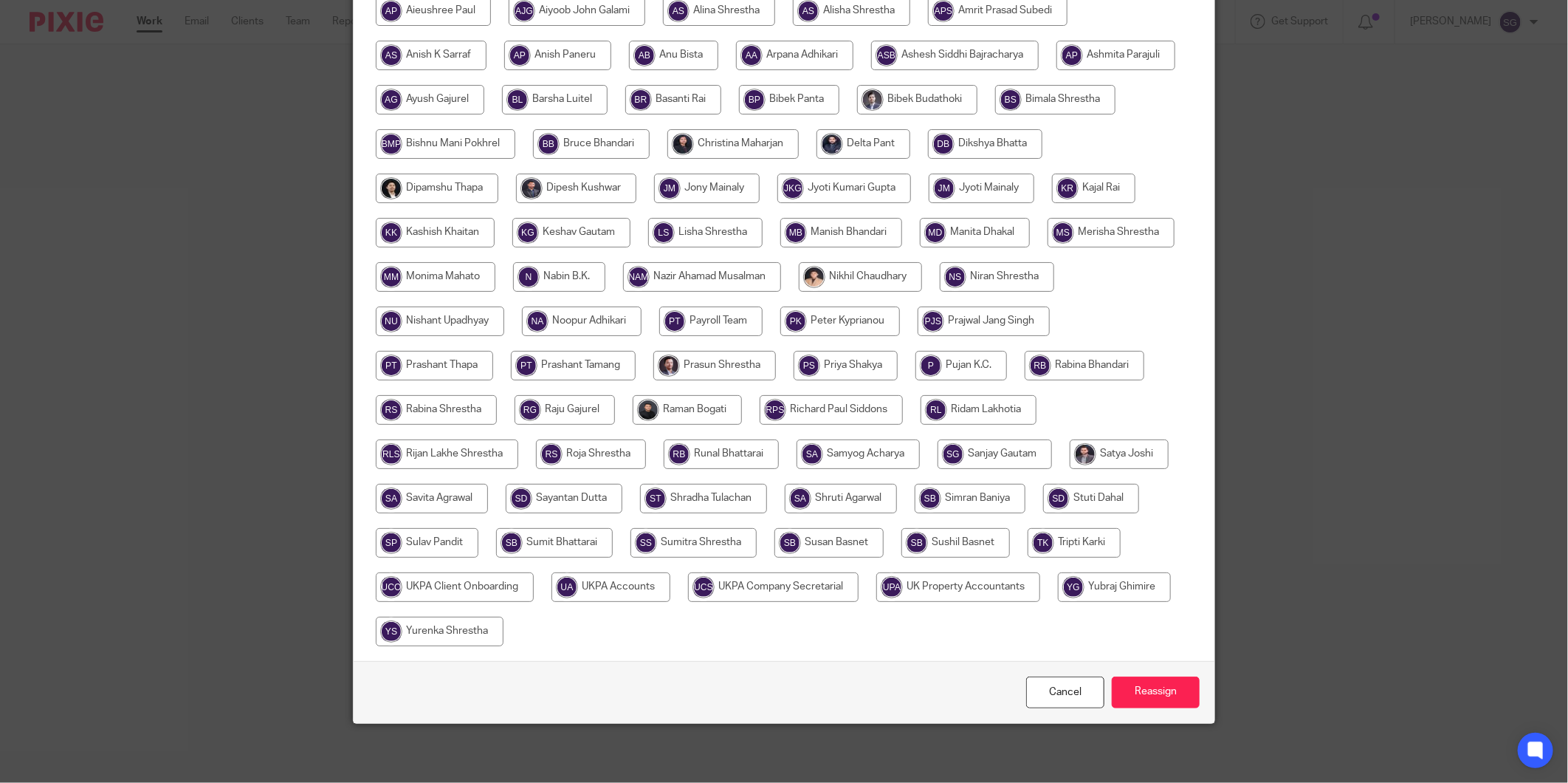
click at [670, 595] on input "radio" at bounding box center [610, 587] width 119 height 29
radio input "true"
click at [1152, 687] on input "Reassign" at bounding box center [1156, 692] width 88 height 31
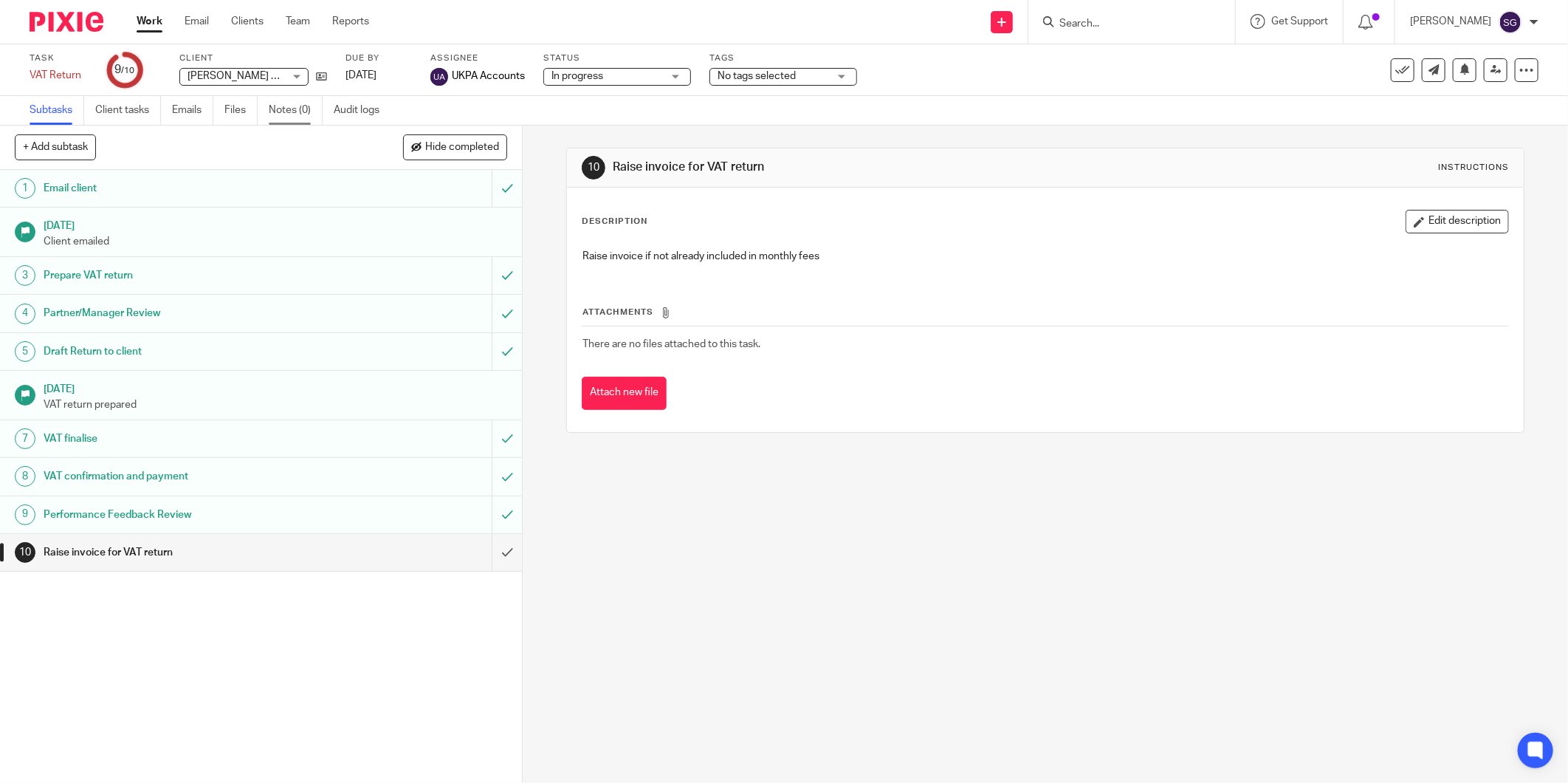
click at [280, 108] on link "Notes (0)" at bounding box center [295, 110] width 54 height 28
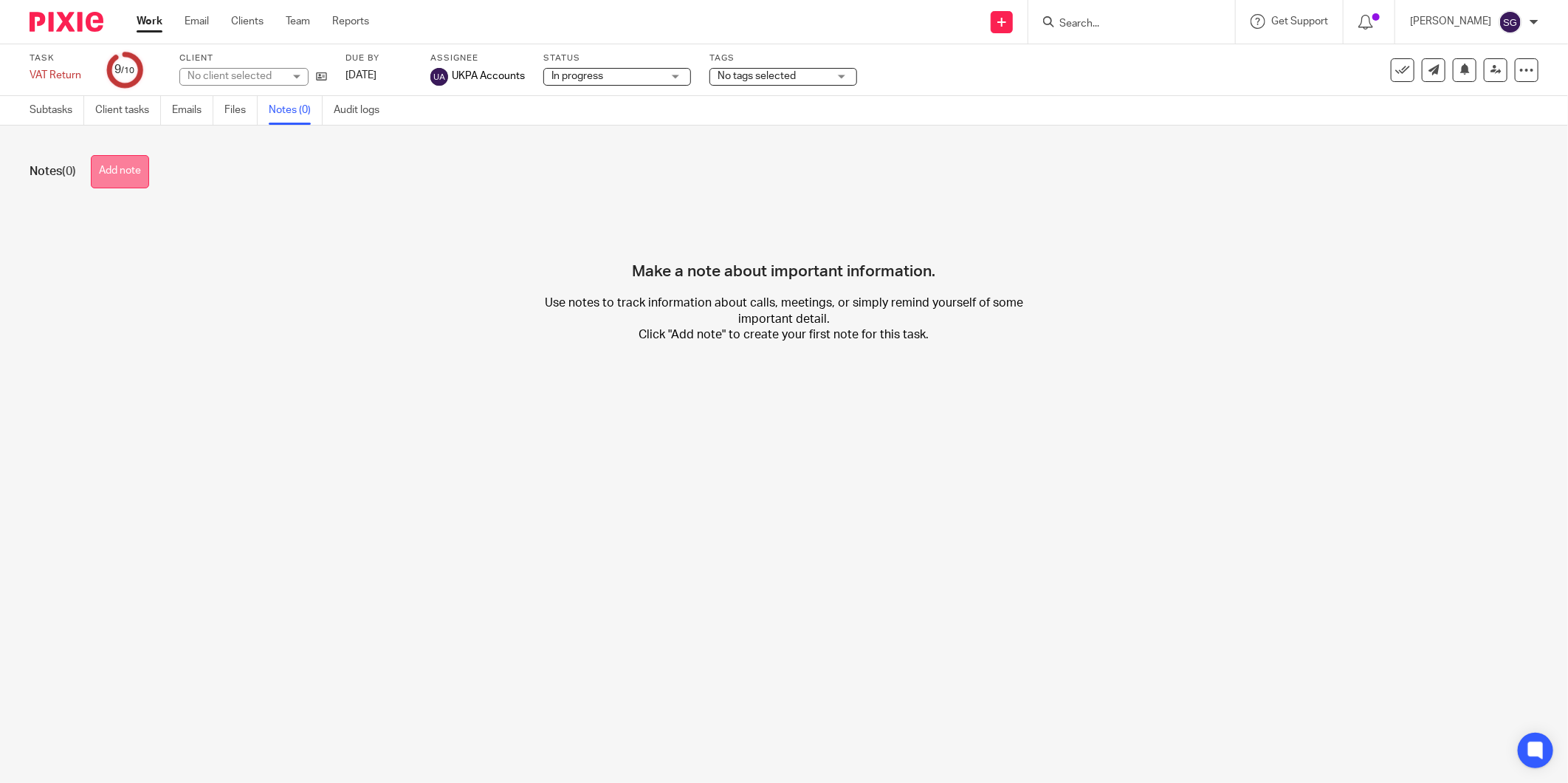
click at [127, 161] on button "Add note" at bounding box center [120, 171] width 59 height 33
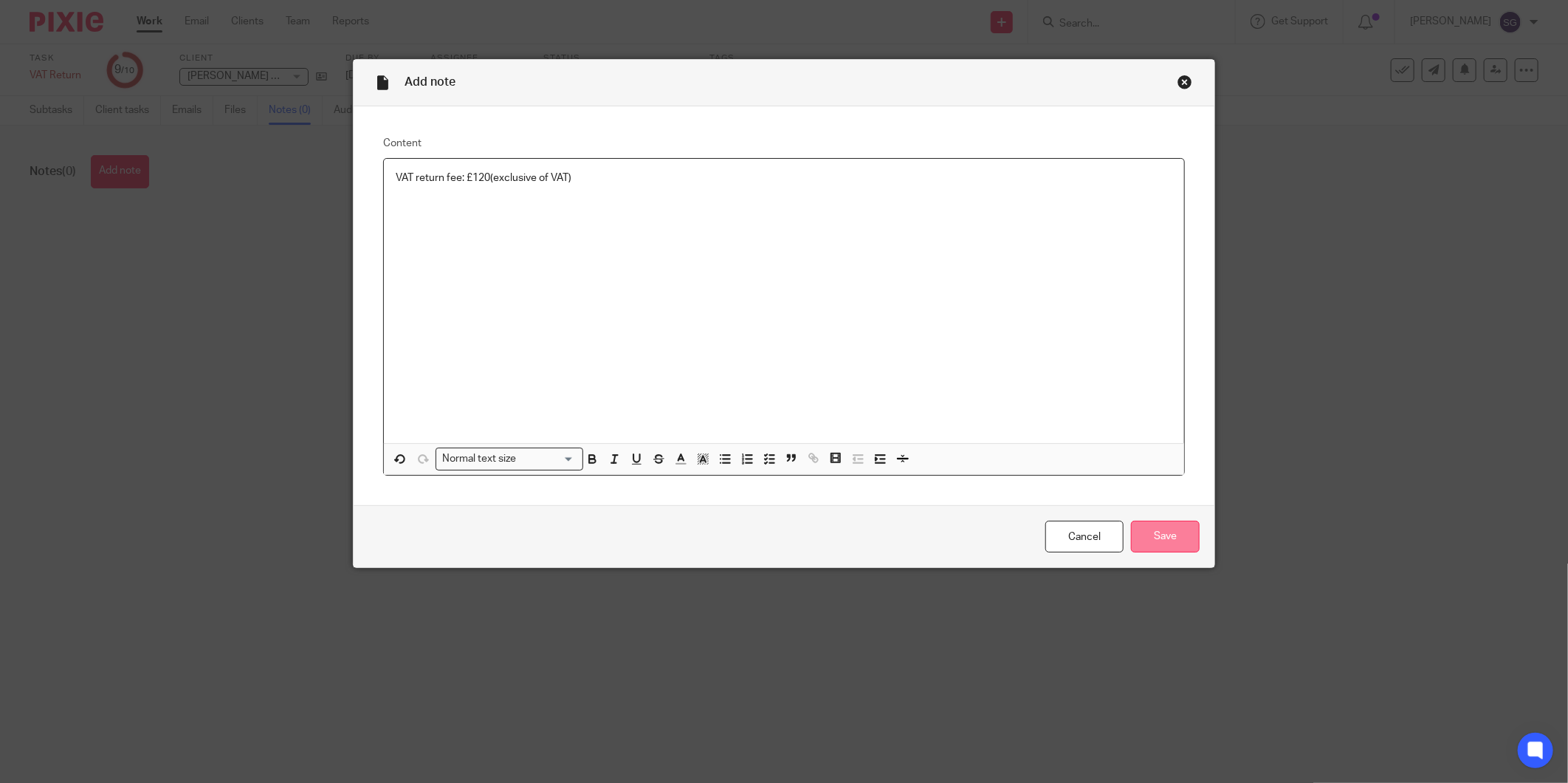
click at [1145, 539] on input "Save" at bounding box center [1165, 536] width 69 height 31
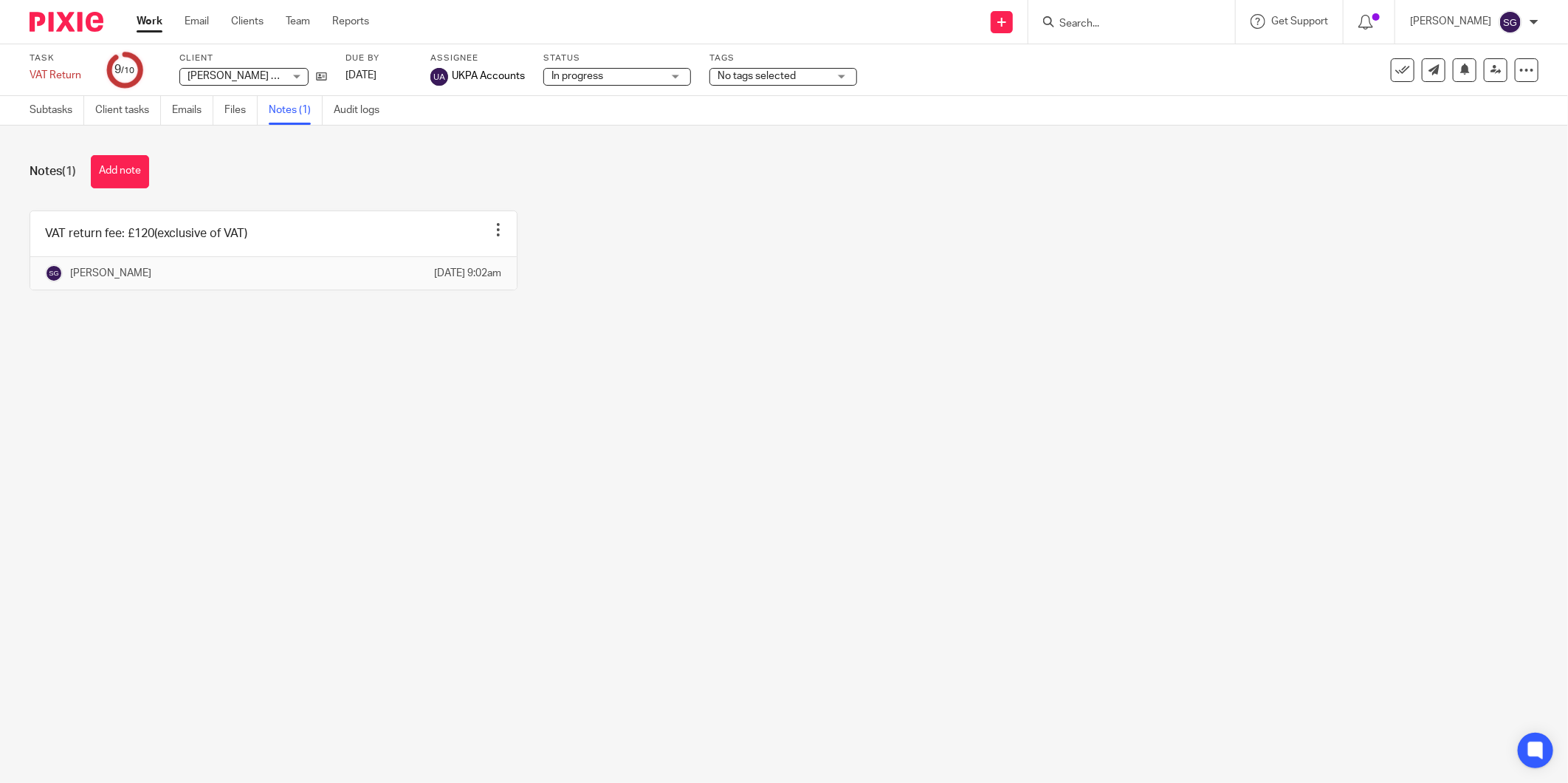
click at [73, 28] on img at bounding box center [66, 22] width 73 height 20
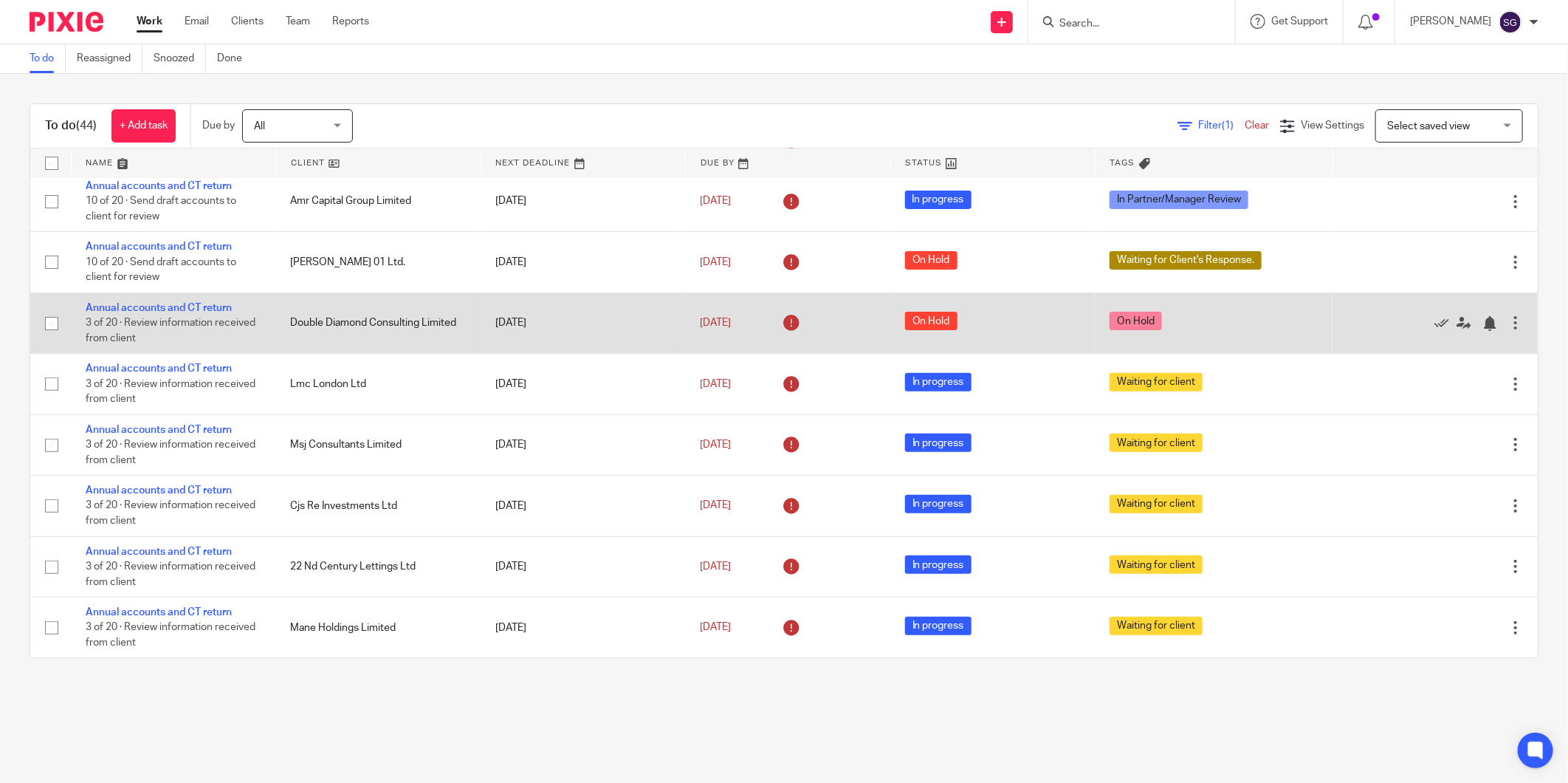
scroll to position [246, 0]
